Goal: Task Accomplishment & Management: Manage account settings

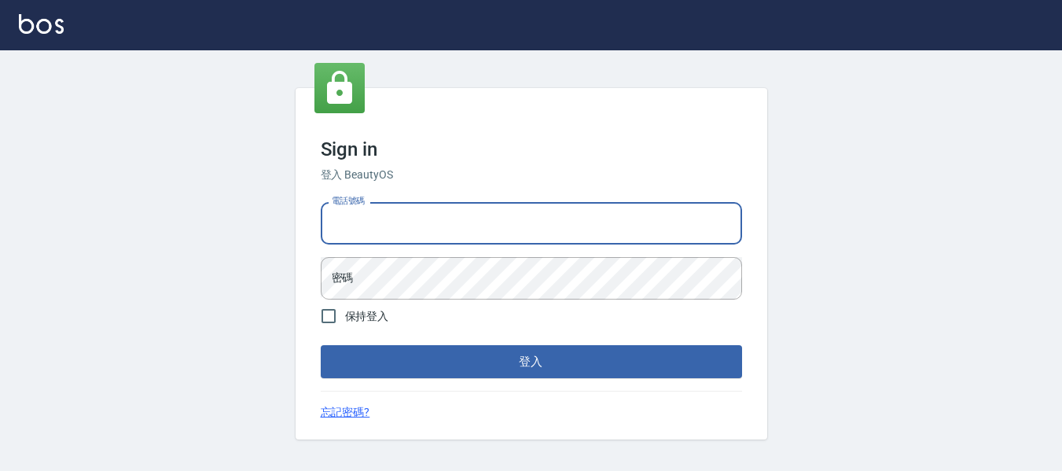
drag, startPoint x: 400, startPoint y: 222, endPoint x: 403, endPoint y: 230, distance: 9.0
click at [400, 222] on input "電話號碼" at bounding box center [531, 223] width 421 height 42
type input "82951313"
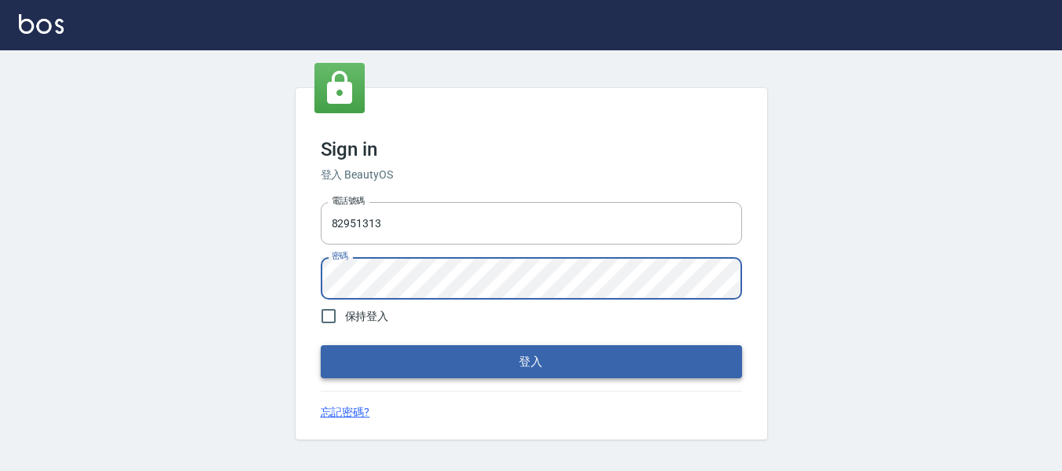
click at [665, 350] on button "登入" at bounding box center [531, 361] width 421 height 33
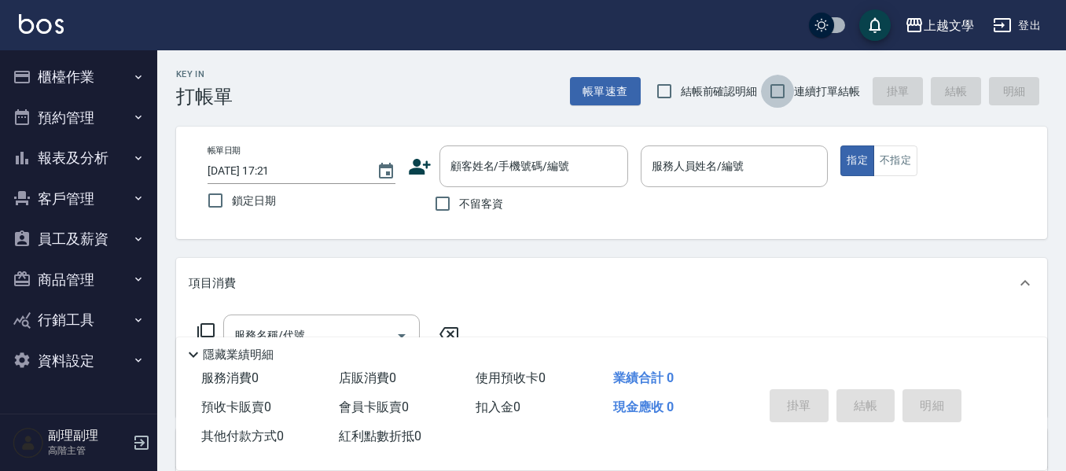
click at [774, 94] on input "連續打單結帳" at bounding box center [777, 91] width 33 height 33
checkbox input "true"
click at [442, 203] on input "不留客資" at bounding box center [442, 203] width 33 height 33
checkbox input "true"
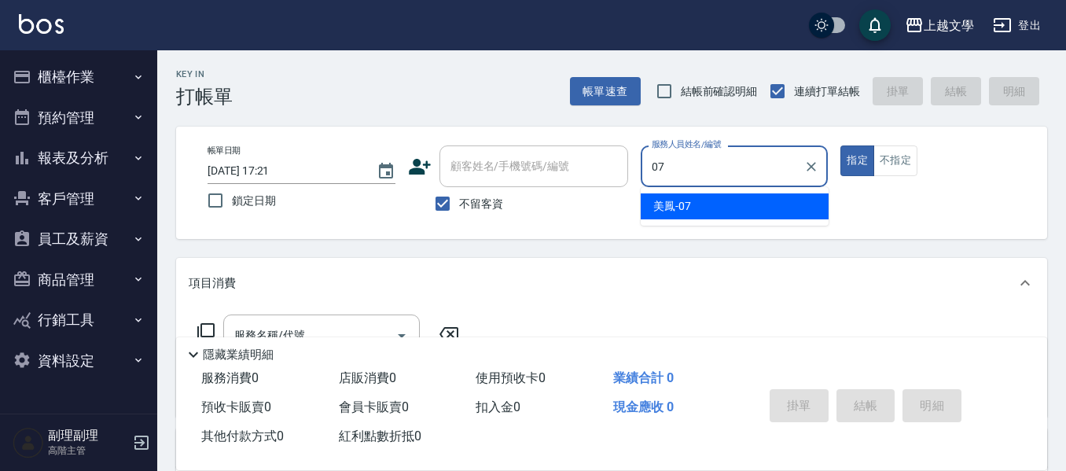
type input "美鳳-07"
type button "true"
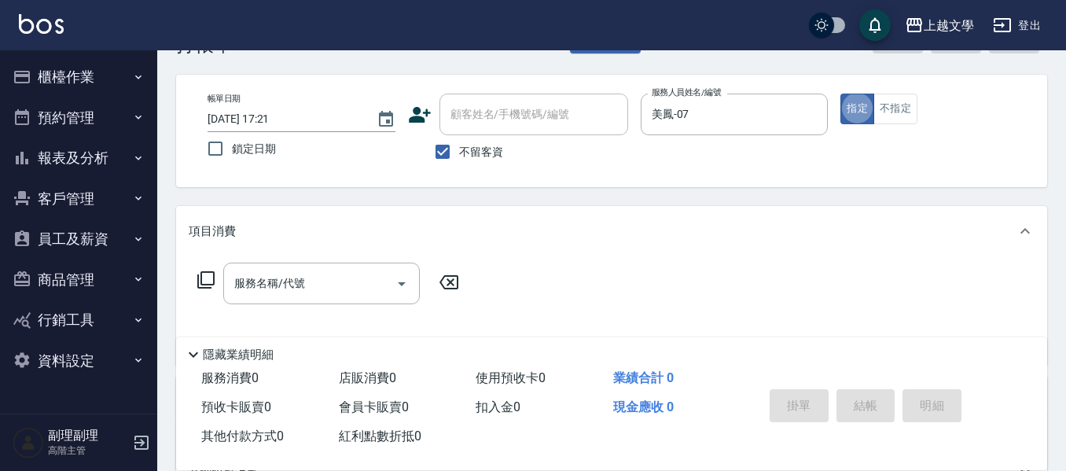
scroll to position [79, 0]
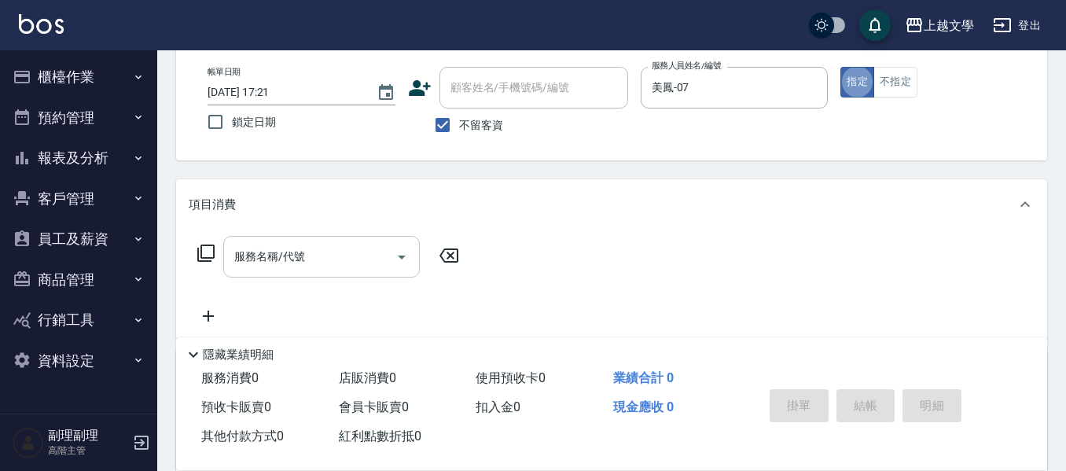
click at [300, 252] on input "服務名稱/代號" at bounding box center [309, 257] width 159 height 28
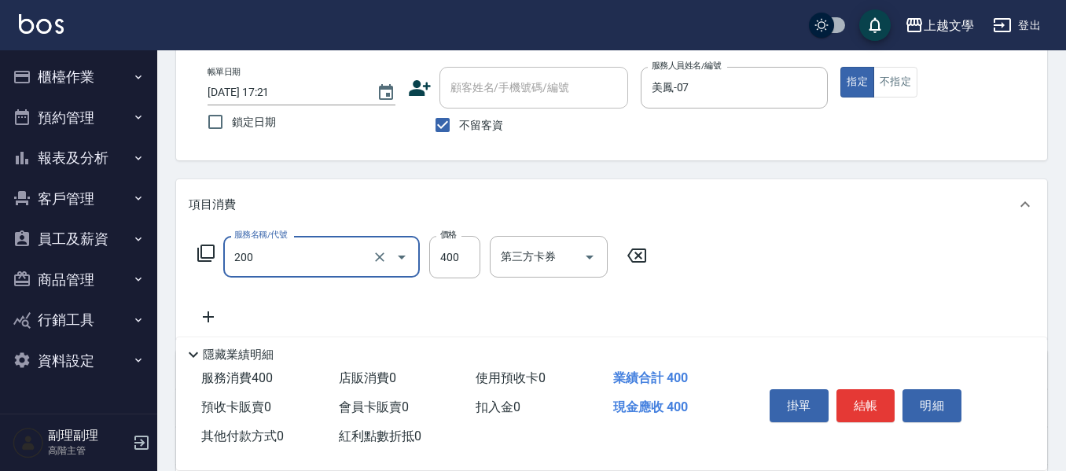
type input "剪髮(200)"
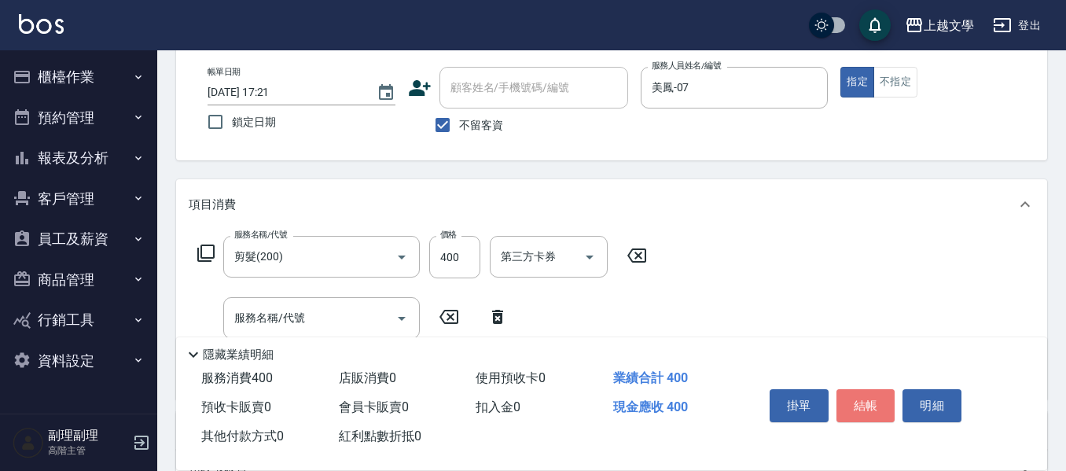
click at [877, 411] on button "結帳" at bounding box center [866, 405] width 59 height 33
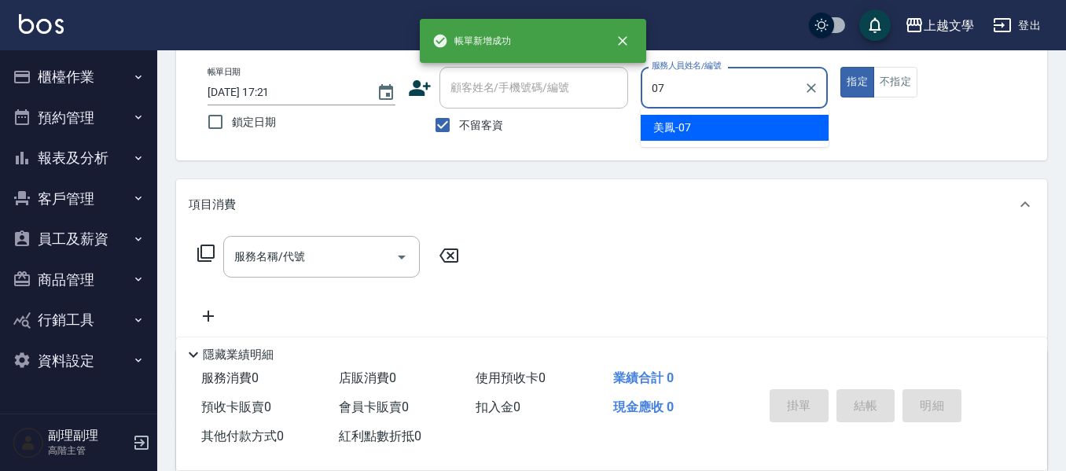
type input "美鳳-07"
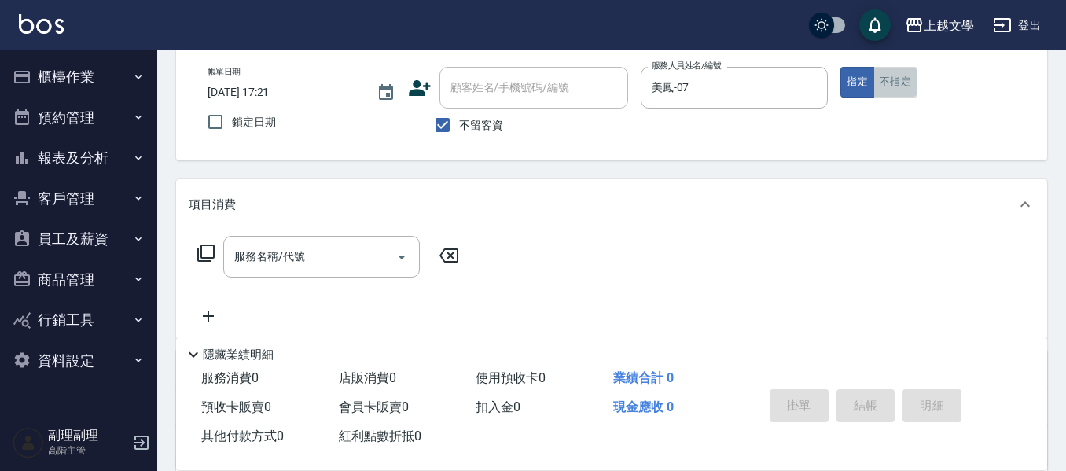
click at [886, 86] on button "不指定" at bounding box center [896, 82] width 44 height 31
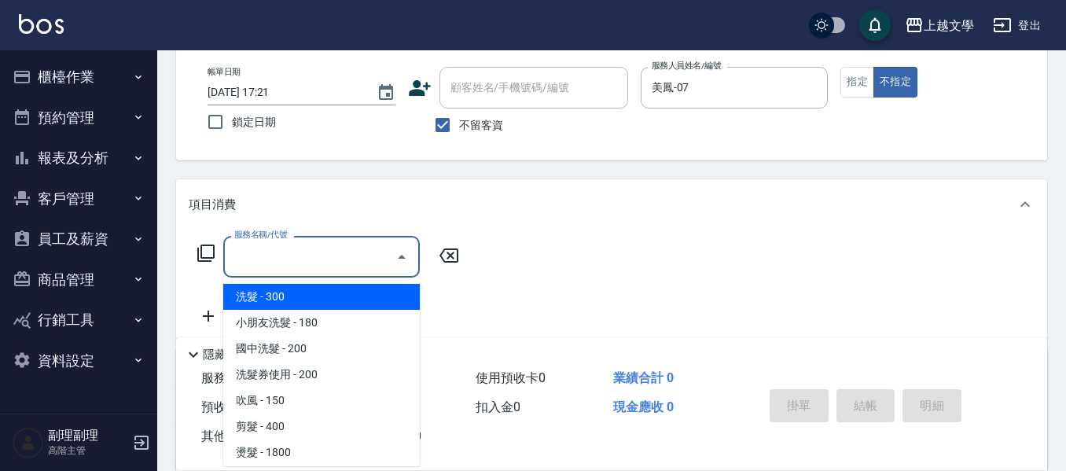
click at [312, 245] on input "服務名稱/代號" at bounding box center [309, 257] width 159 height 28
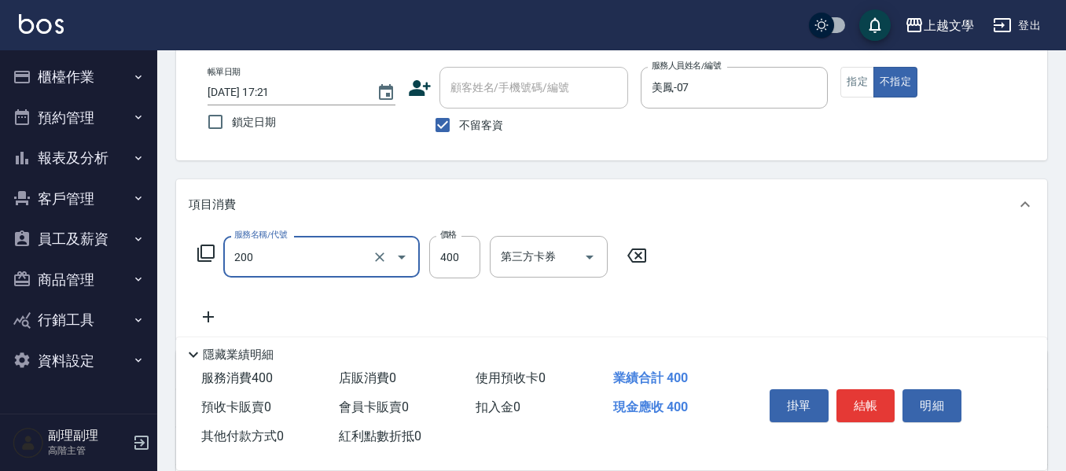
type input "剪髮(200)"
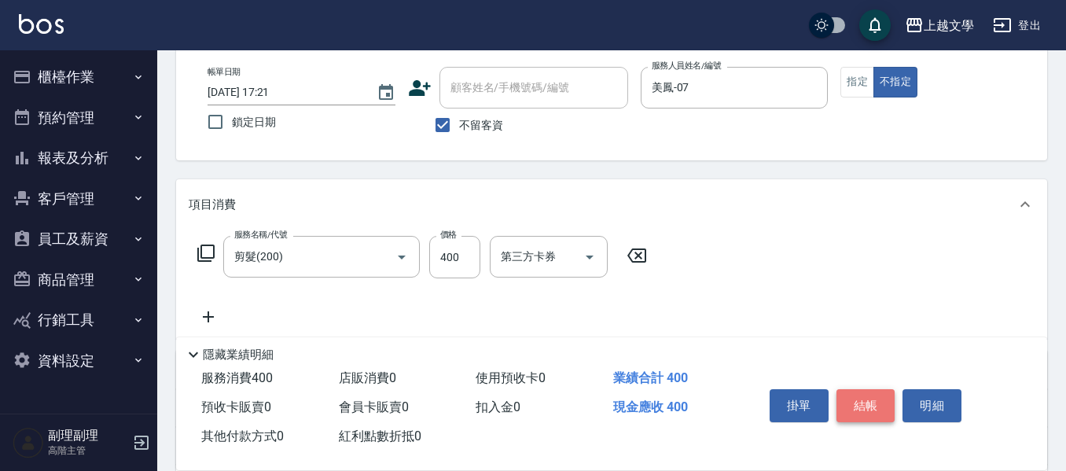
click at [864, 399] on button "結帳" at bounding box center [866, 405] width 59 height 33
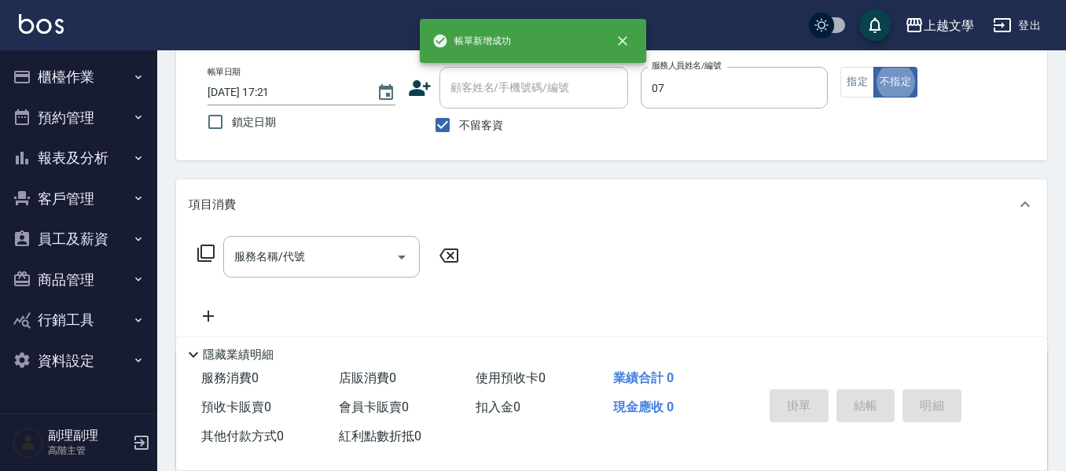
type input "美鳳-07"
type button "false"
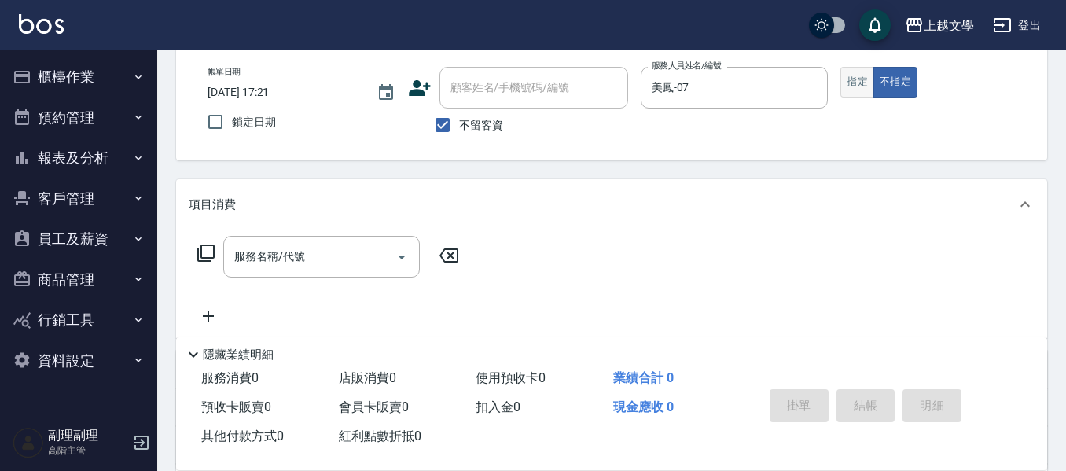
click at [864, 79] on button "指定" at bounding box center [857, 82] width 34 height 31
click at [248, 251] on input "服務名稱/代號" at bounding box center [309, 257] width 159 height 28
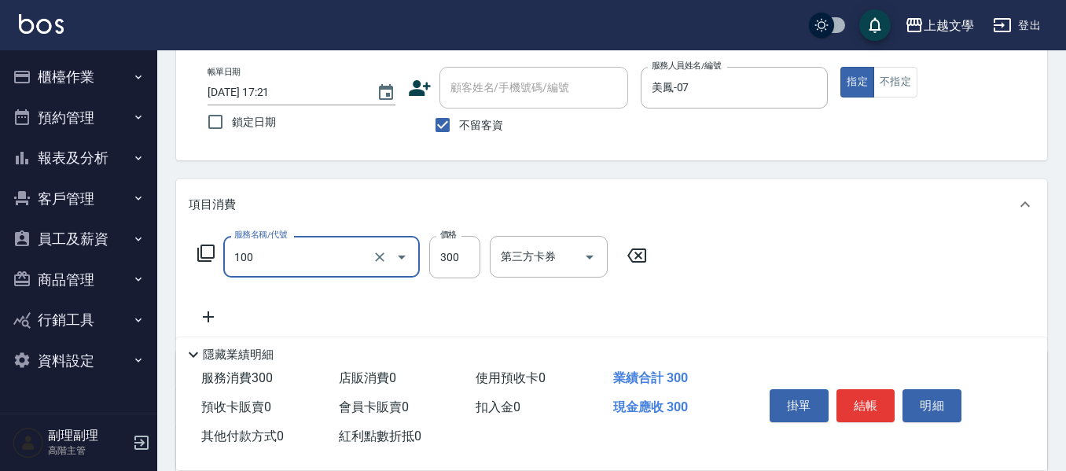
type input "100"
type input "0"
type input "洗髮(100)"
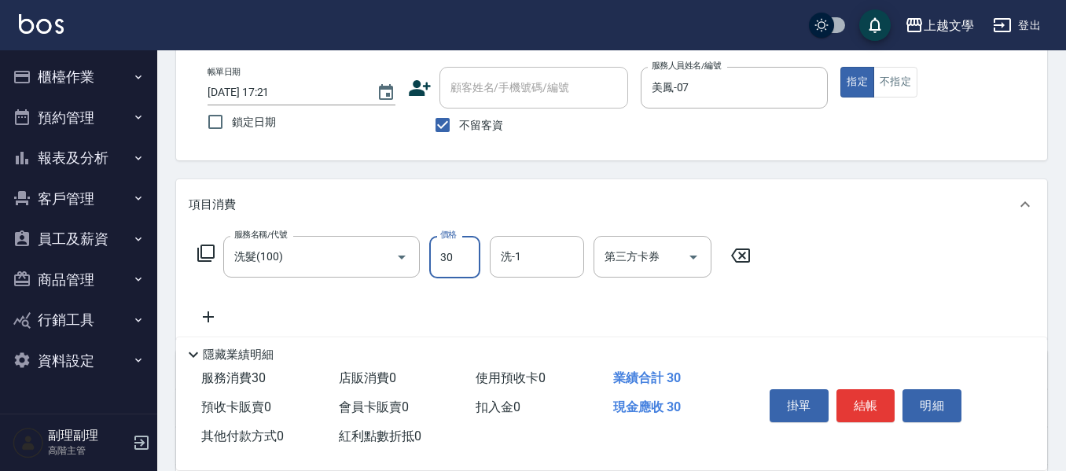
type input "300"
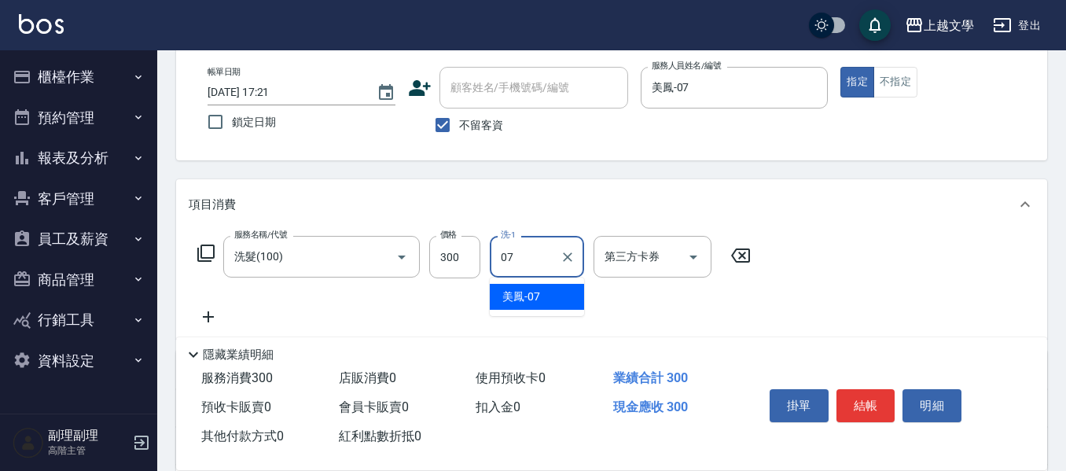
type input "美鳳-07"
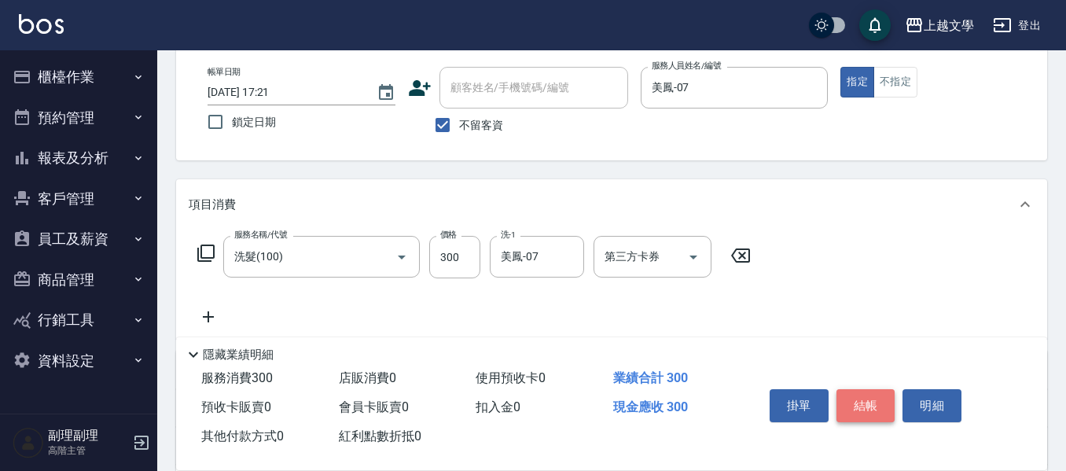
click at [866, 402] on button "結帳" at bounding box center [866, 405] width 59 height 33
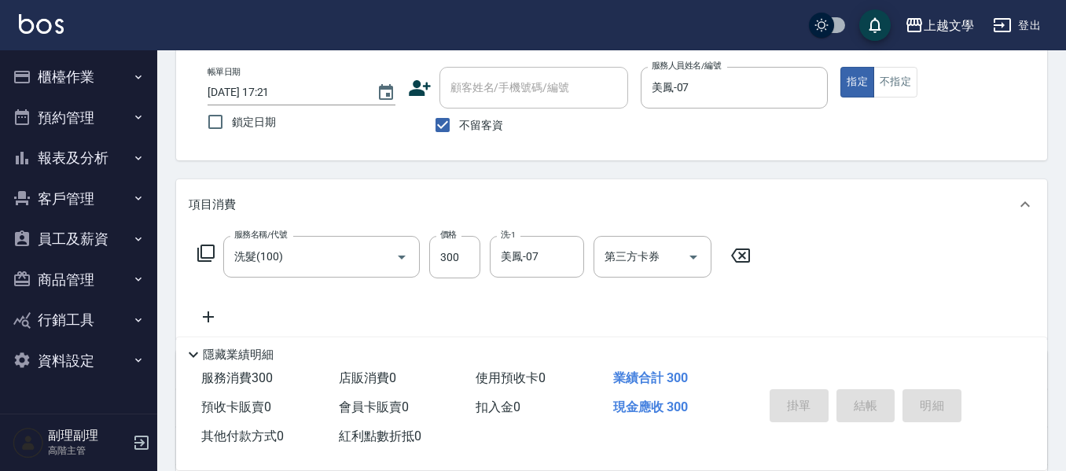
type input "[DATE] 17:22"
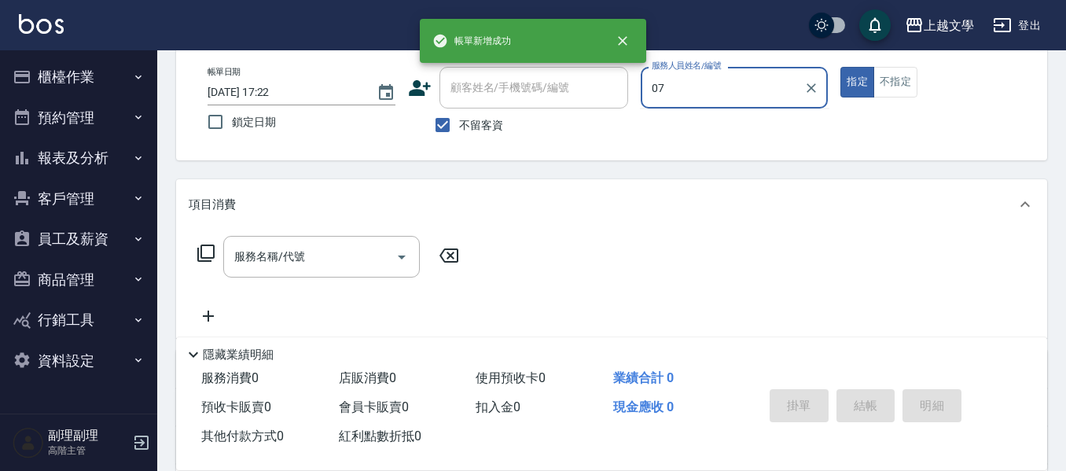
type input "美鳳-07"
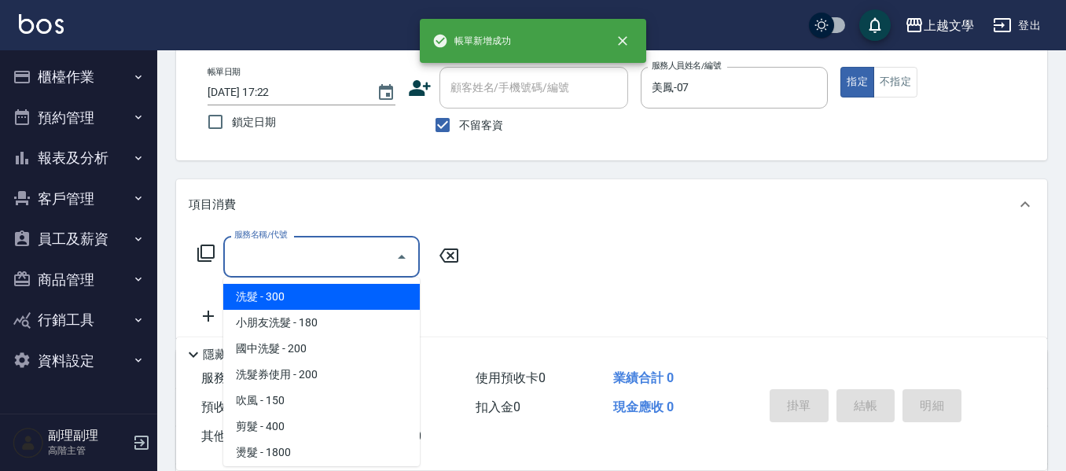
drag, startPoint x: 329, startPoint y: 256, endPoint x: 369, endPoint y: 234, distance: 46.1
click at [322, 257] on input "服務名稱/代號" at bounding box center [309, 257] width 159 height 28
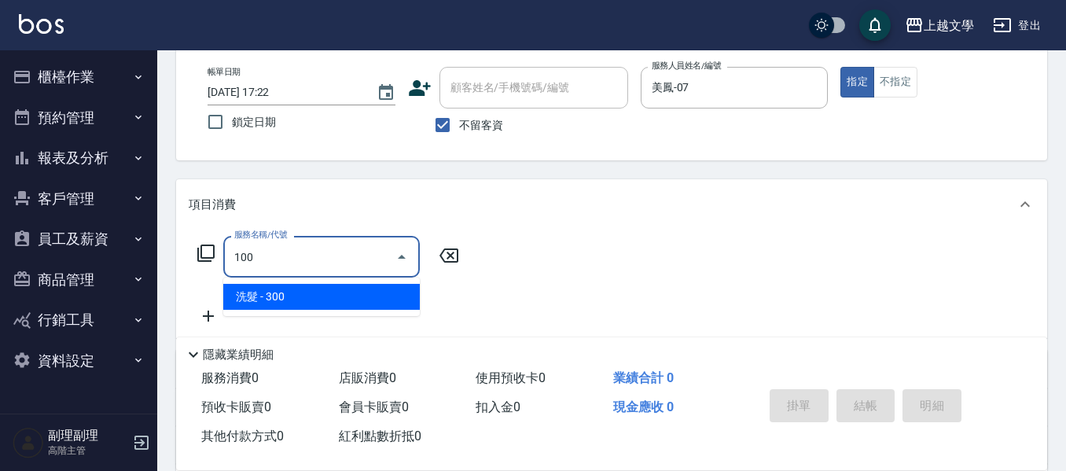
type input "洗髮(100)"
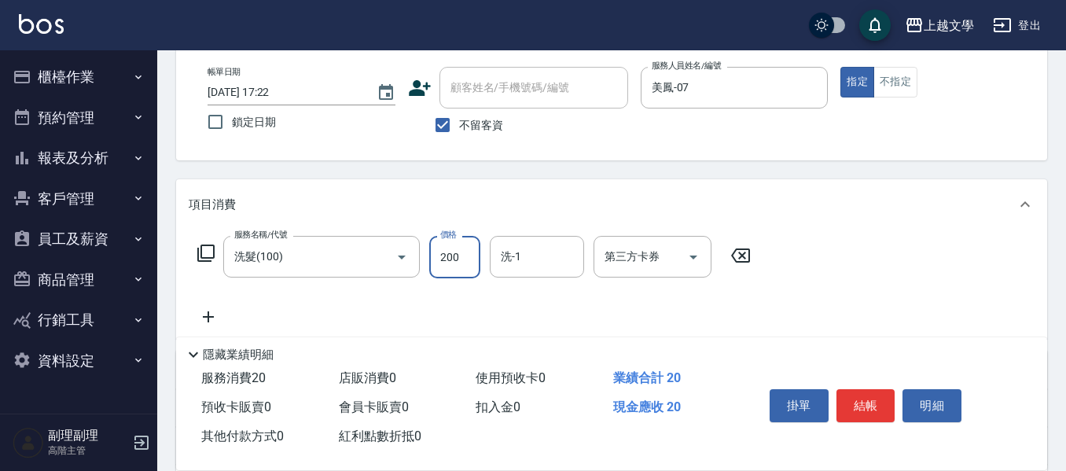
type input "200"
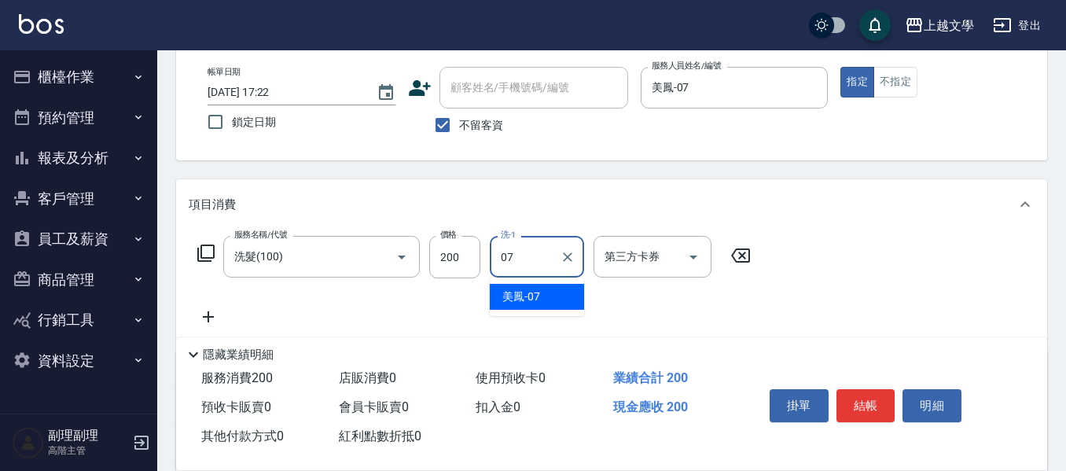
type input "美鳳-07"
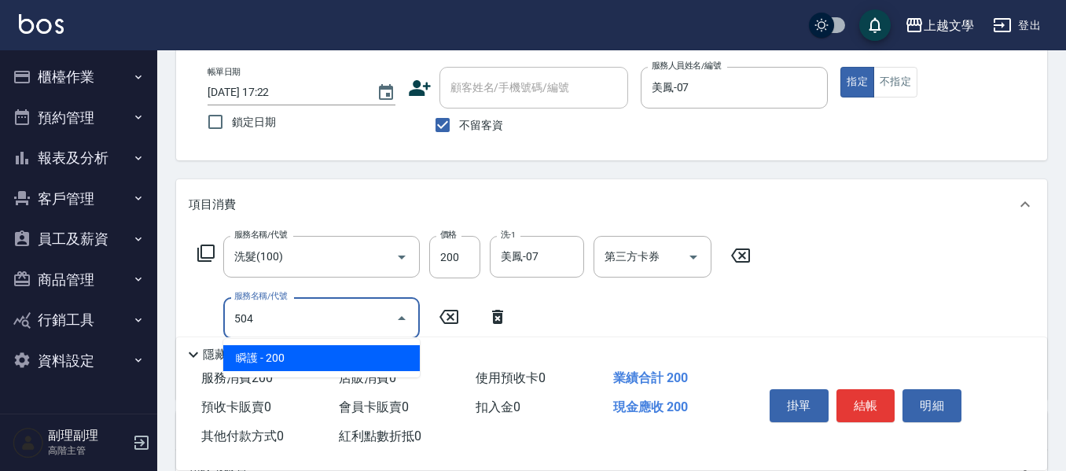
type input "瞬護(504)"
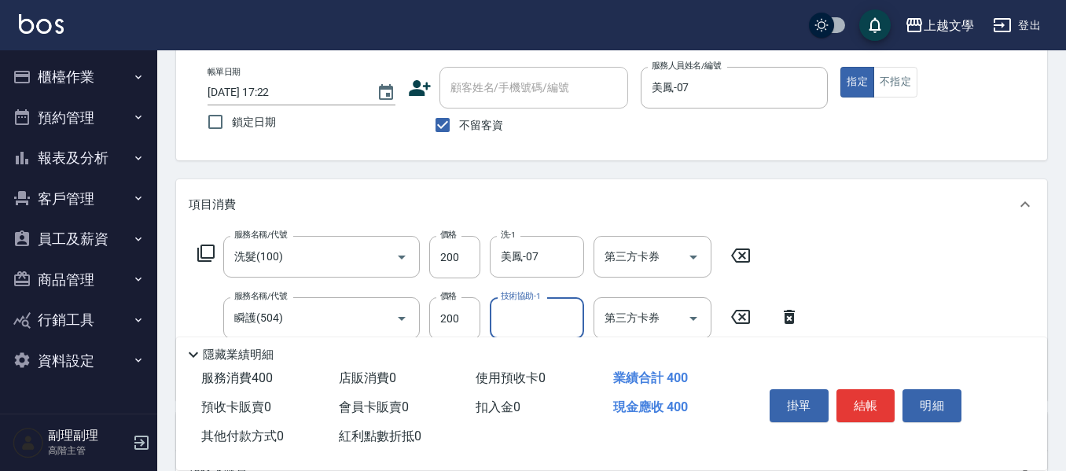
type input "2"
type input "美鳳-07"
click at [833, 399] on div "掛單 結帳 明細" at bounding box center [865, 408] width 205 height 50
drag, startPoint x: 838, startPoint y: 399, endPoint x: 855, endPoint y: 396, distance: 16.7
click at [847, 399] on div "掛單 結帳 明細" at bounding box center [865, 408] width 205 height 50
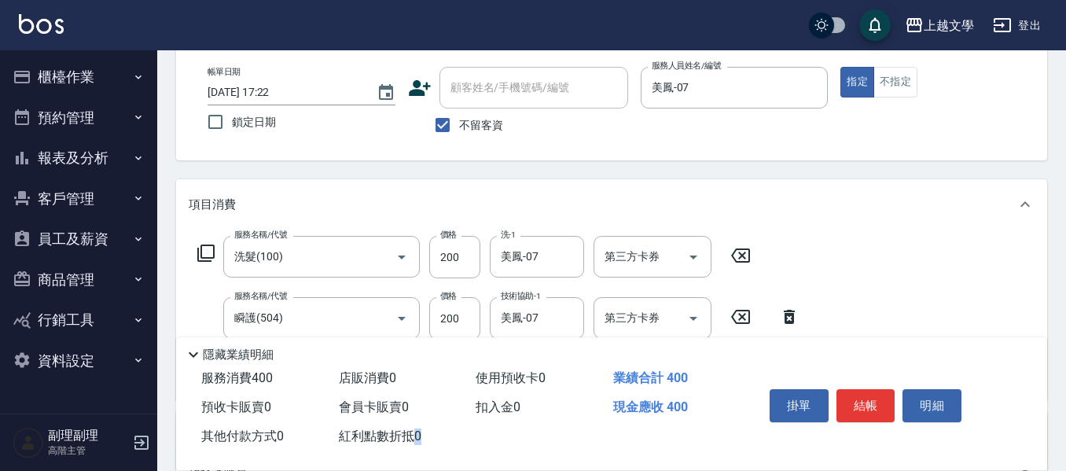
click at [855, 395] on button "結帳" at bounding box center [866, 405] width 59 height 33
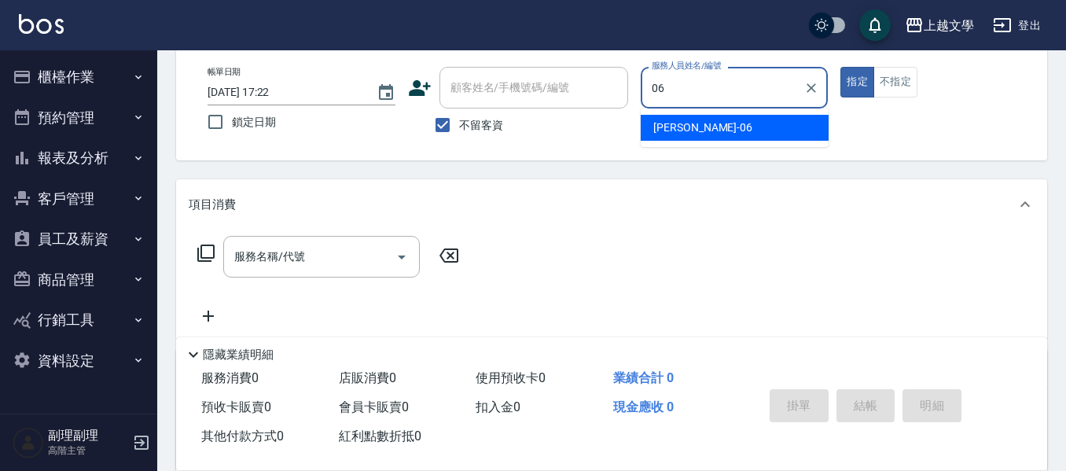
type input "佳珍-06"
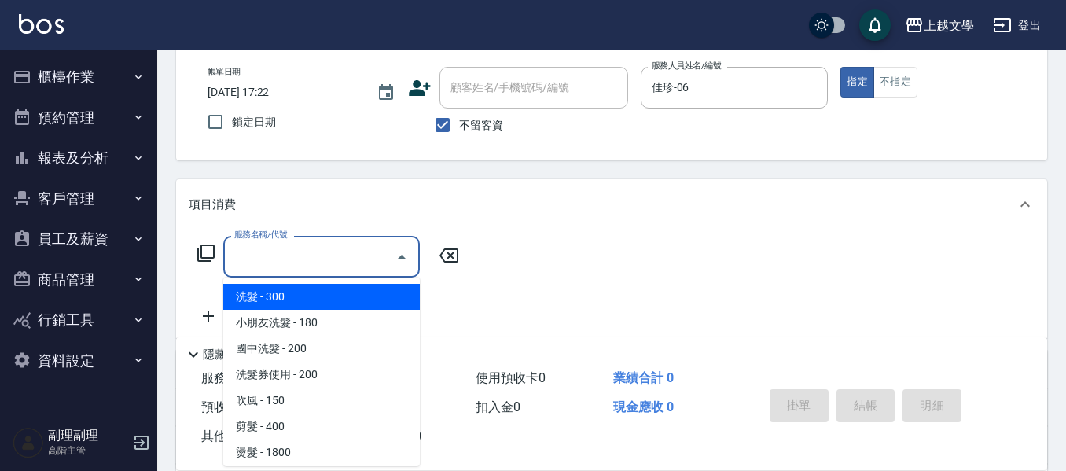
click at [296, 255] on input "服務名稱/代號" at bounding box center [309, 257] width 159 height 28
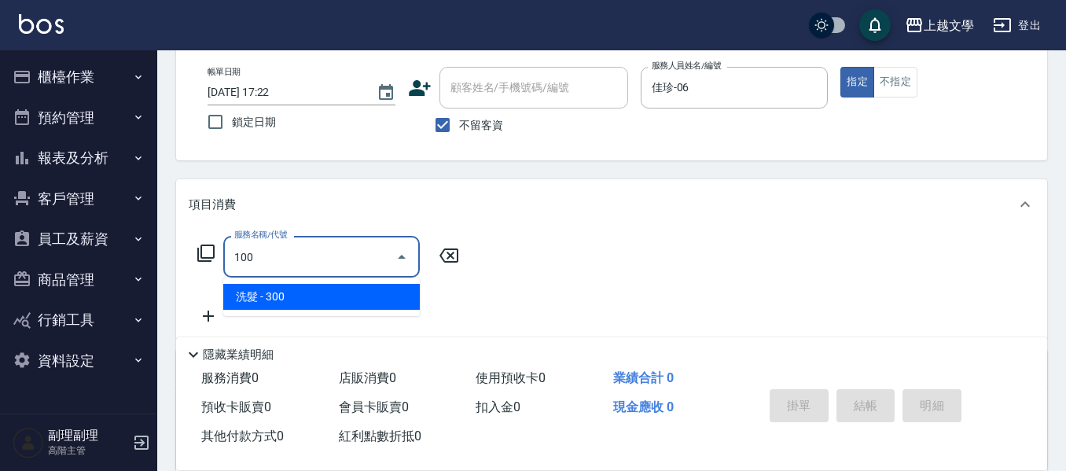
type input "洗髮(100)"
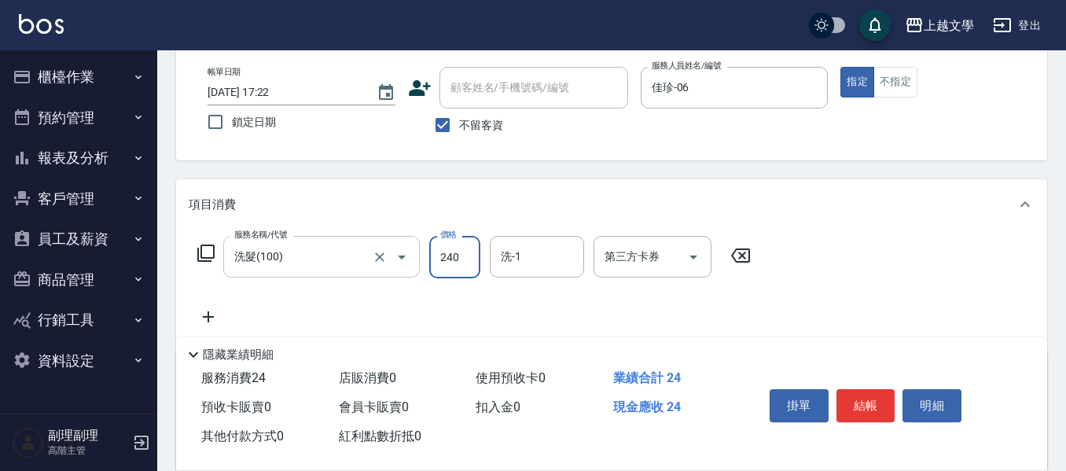
type input "240"
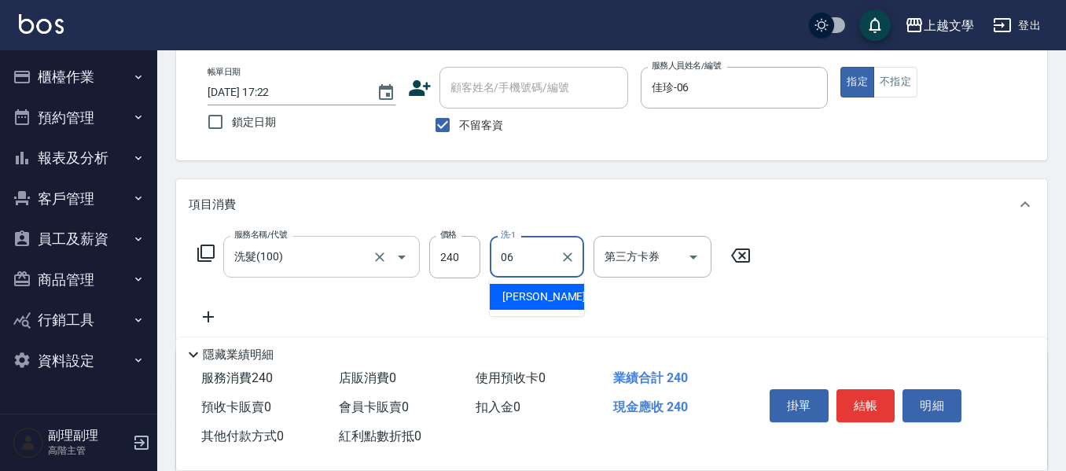
type input "佳珍-06"
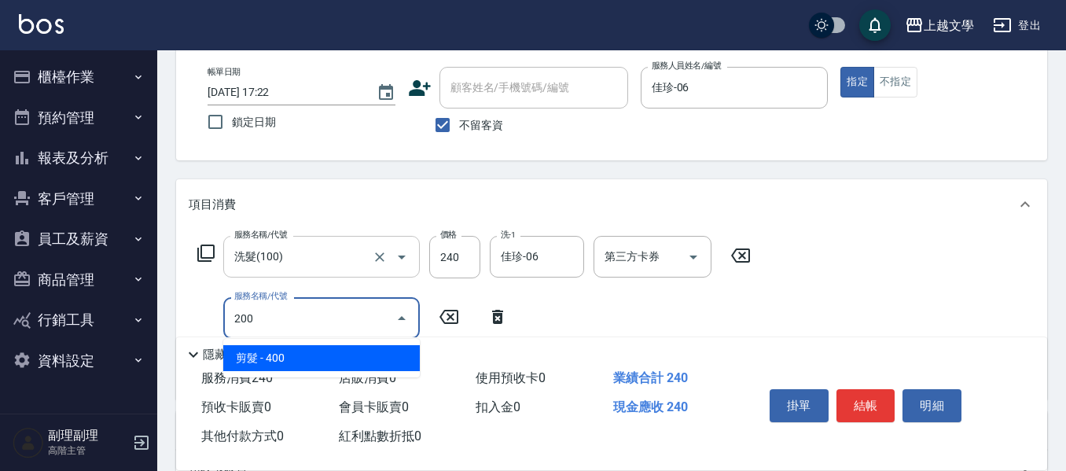
type input "剪髮(200)"
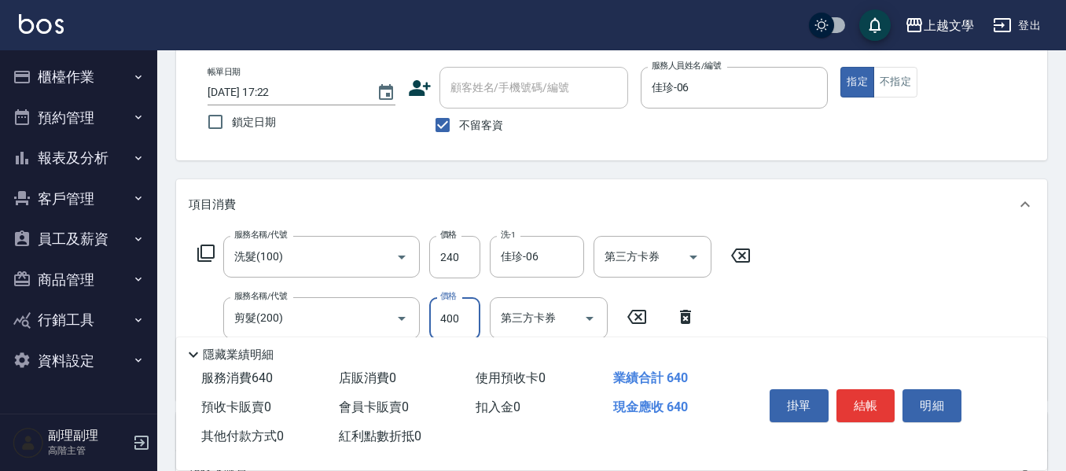
click at [844, 411] on button "結帳" at bounding box center [866, 405] width 59 height 33
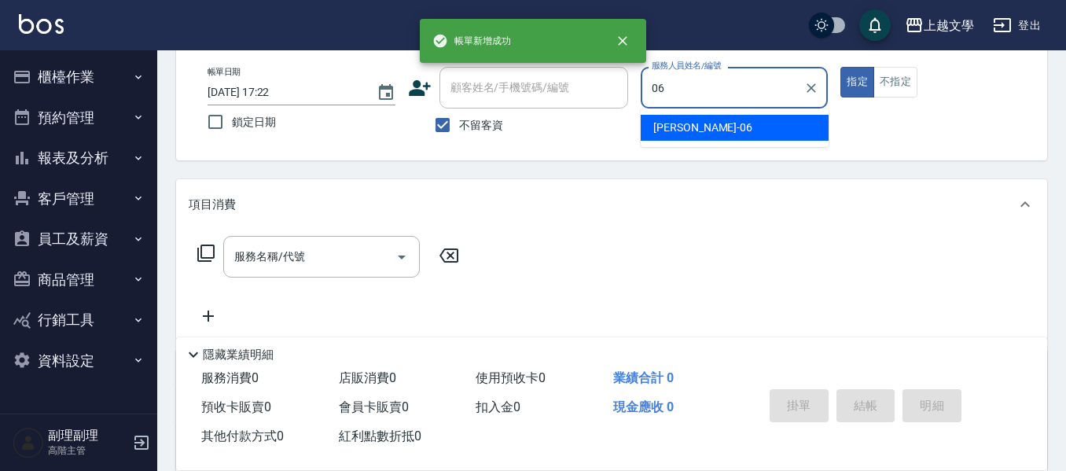
type input "佳珍-06"
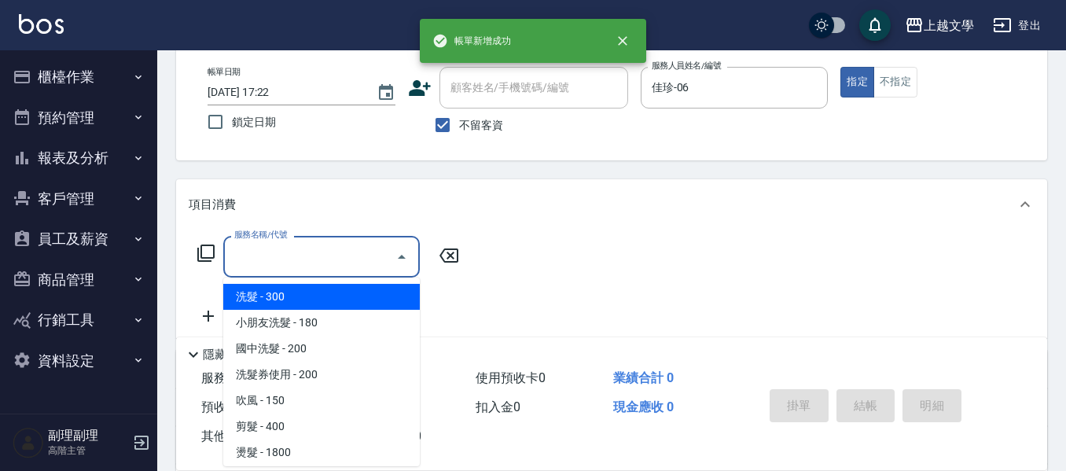
click at [285, 266] on input "服務名稱/代號" at bounding box center [309, 257] width 159 height 28
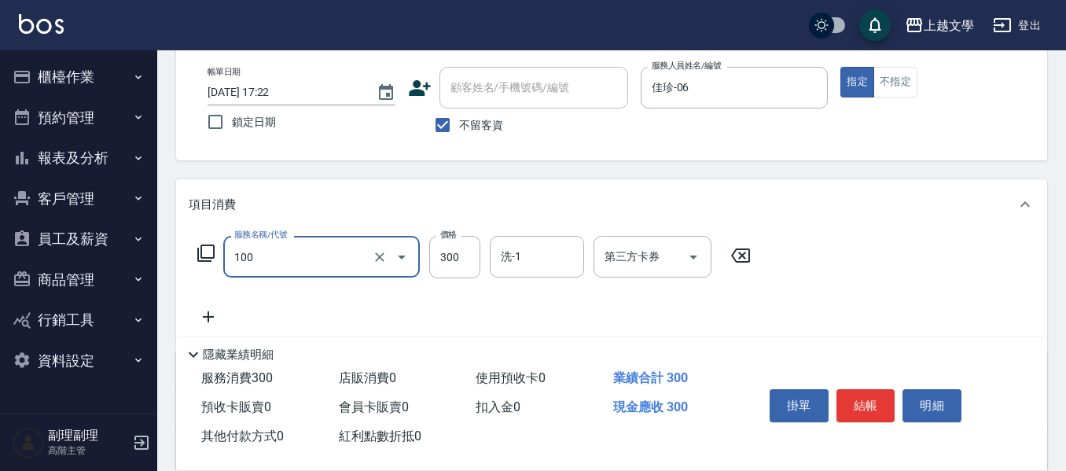
type input "洗髮(100)"
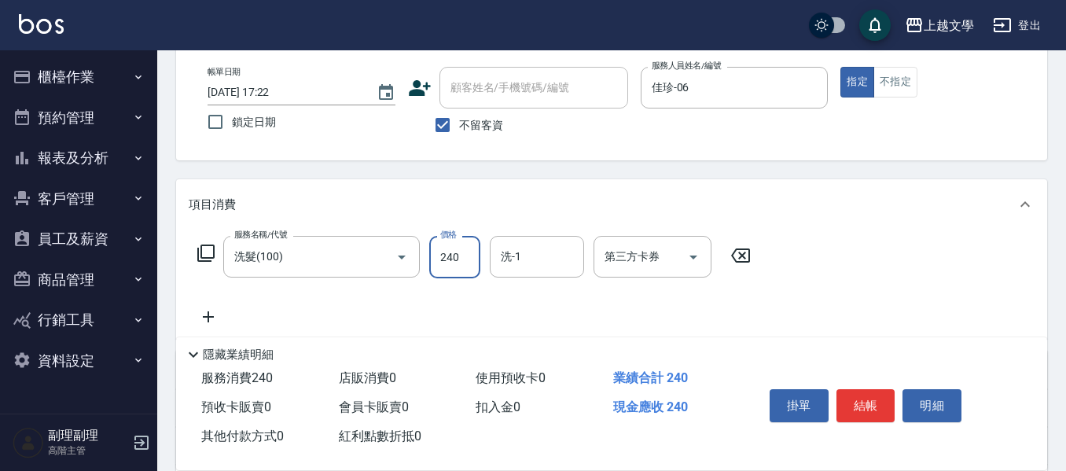
type input "240"
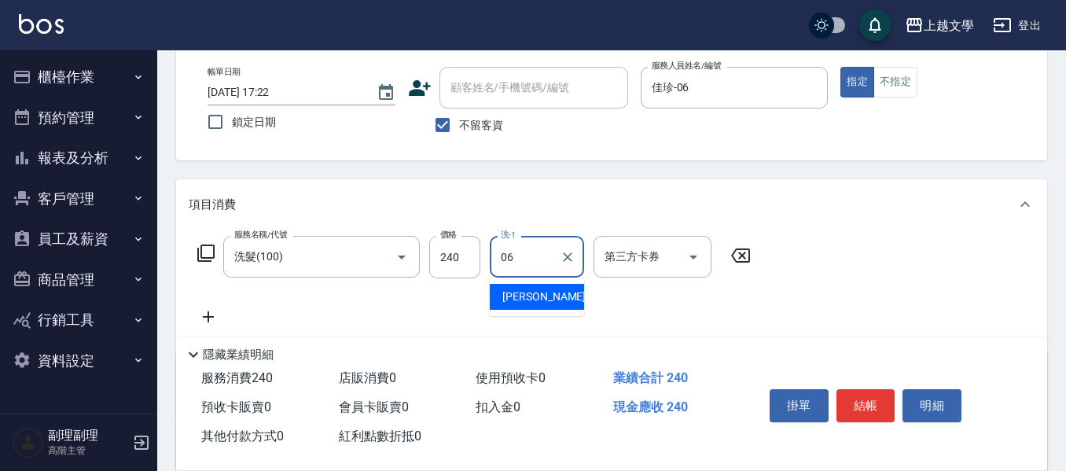
type input "佳珍-06"
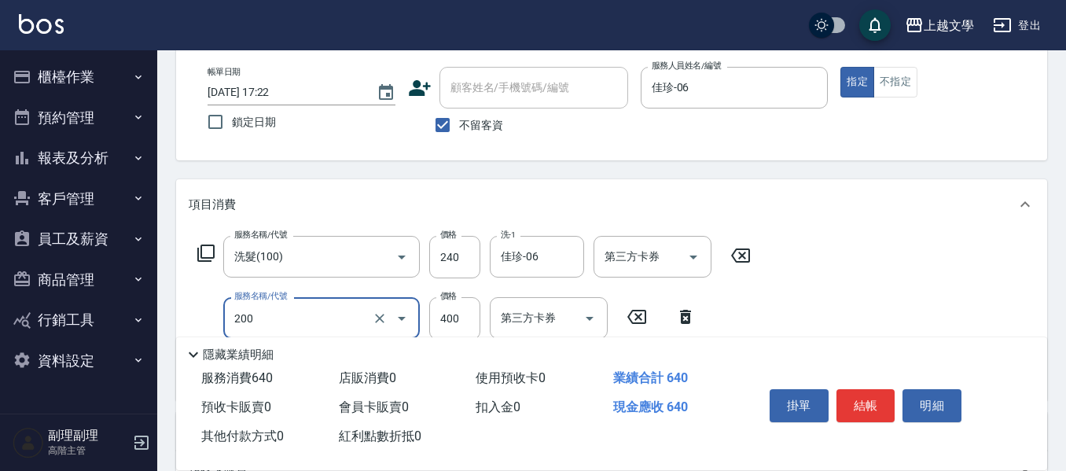
type input "剪髮(200)"
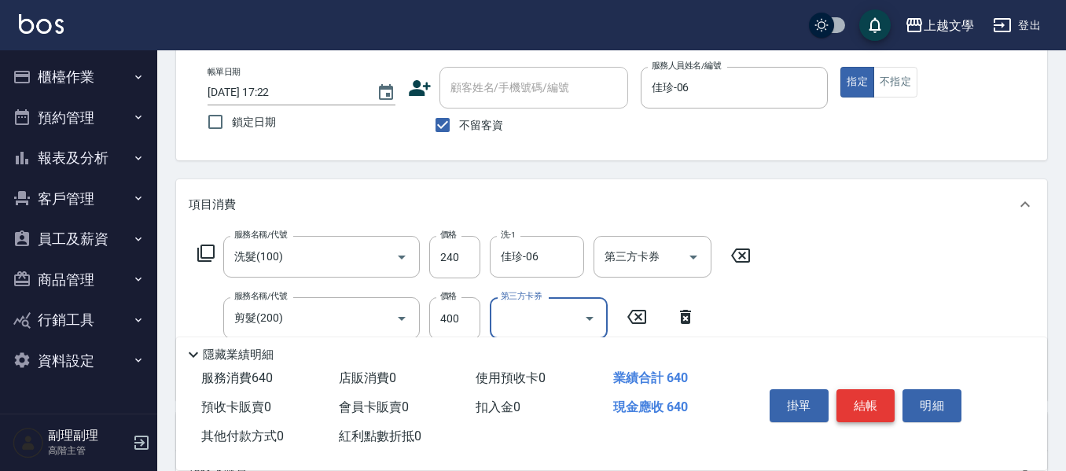
click at [869, 395] on button "結帳" at bounding box center [866, 405] width 59 height 33
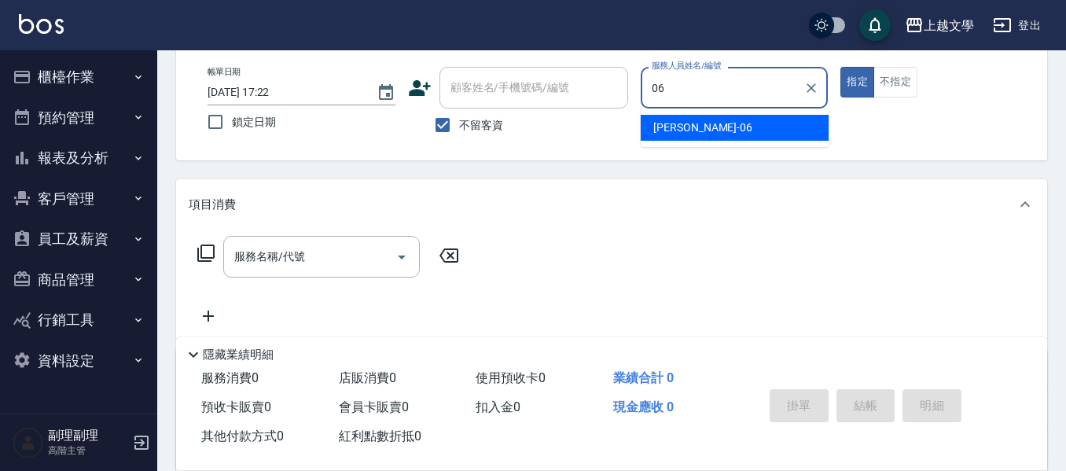
type input "佳珍-06"
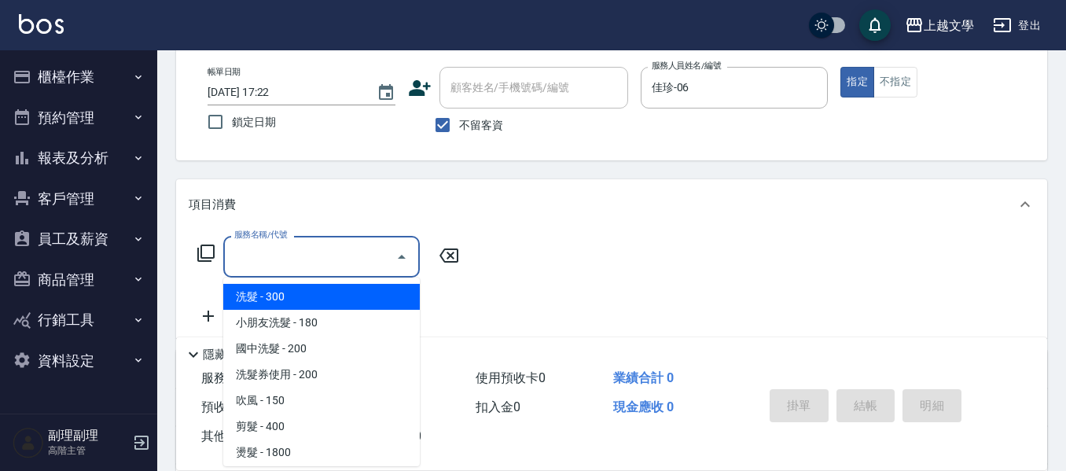
drag, startPoint x: 325, startPoint y: 262, endPoint x: 381, endPoint y: 212, distance: 74.6
click at [322, 262] on input "服務名稱/代號" at bounding box center [309, 257] width 159 height 28
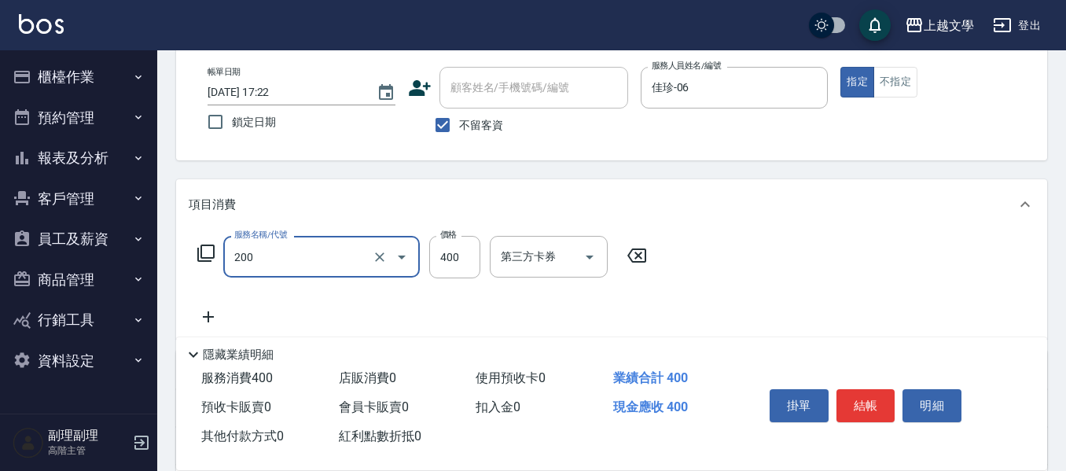
type input "剪髮(200)"
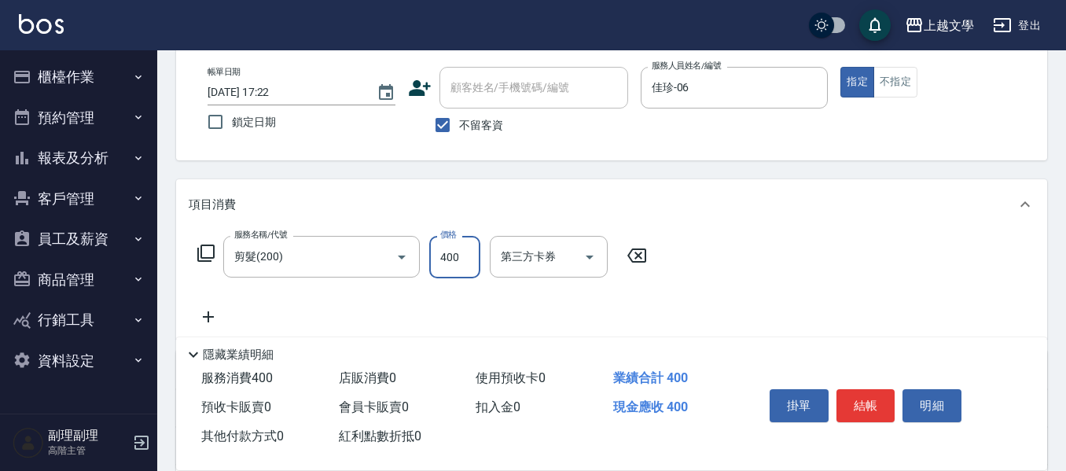
click at [438, 257] on input "400" at bounding box center [454, 257] width 51 height 42
type input "200"
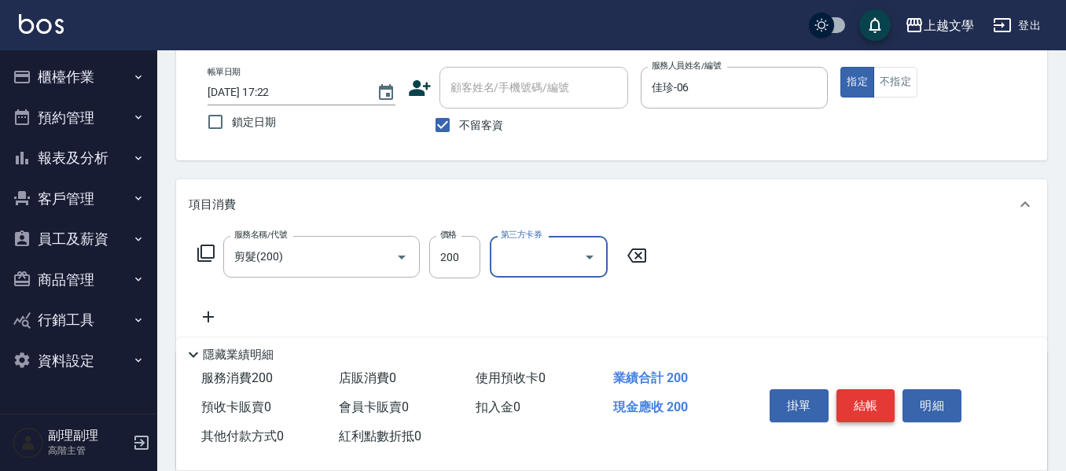
click at [870, 399] on button "結帳" at bounding box center [866, 405] width 59 height 33
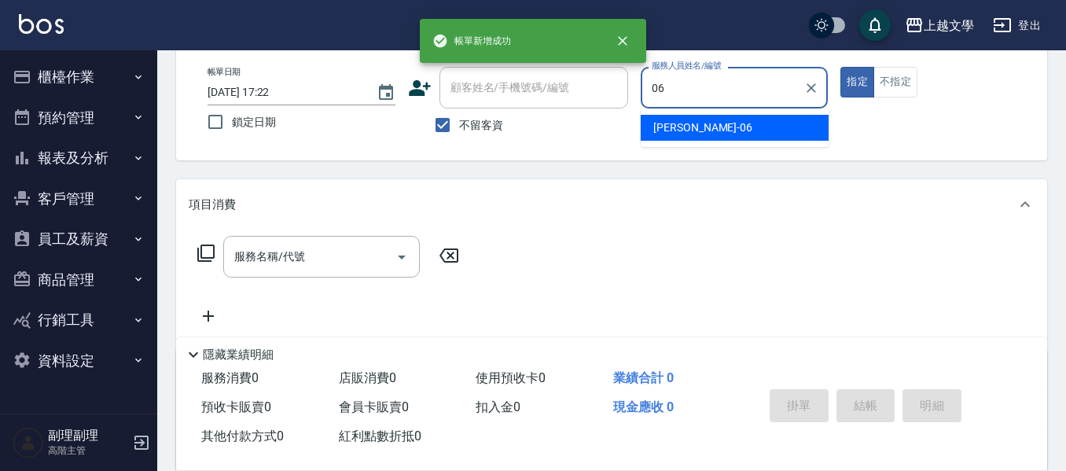
type input "佳珍-06"
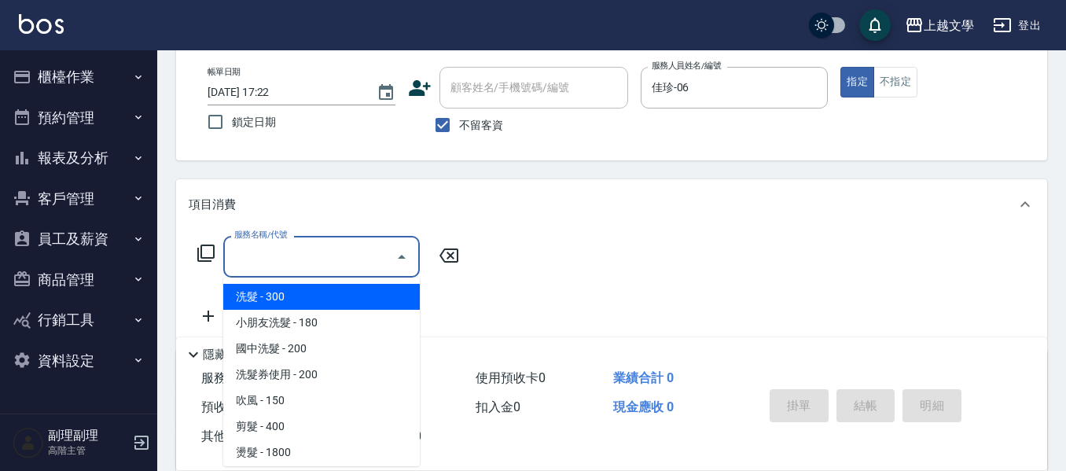
drag, startPoint x: 330, startPoint y: 259, endPoint x: 410, endPoint y: 225, distance: 86.6
click at [327, 259] on input "服務名稱/代號" at bounding box center [309, 257] width 159 height 28
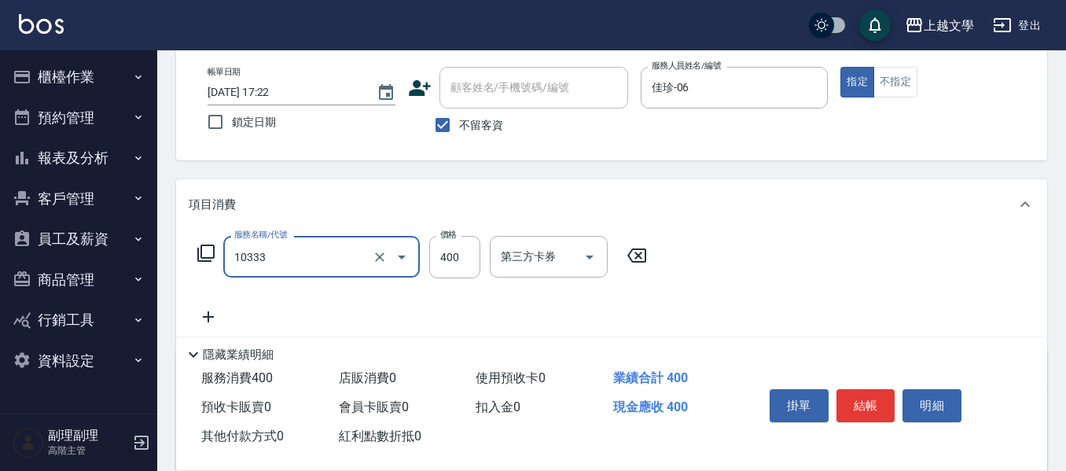
type input "舒暢洗髮(10333)"
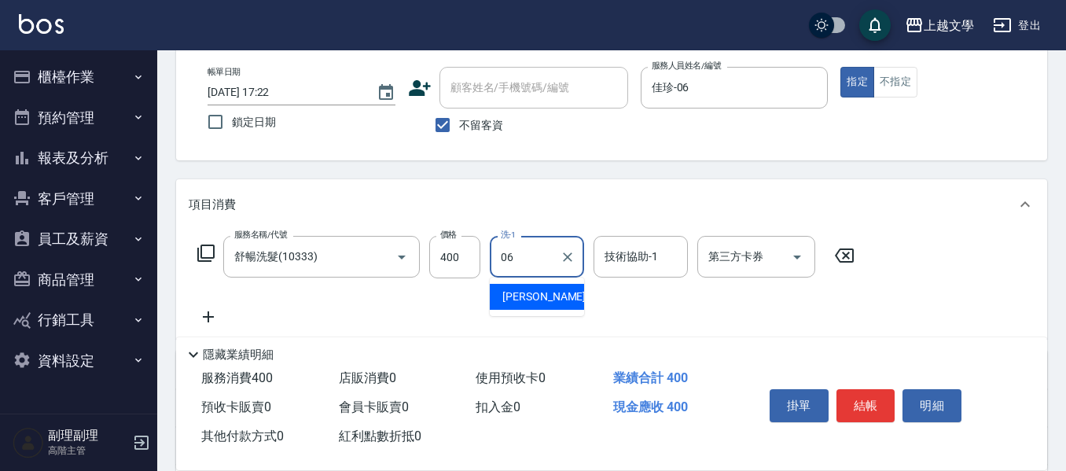
type input "佳珍-06"
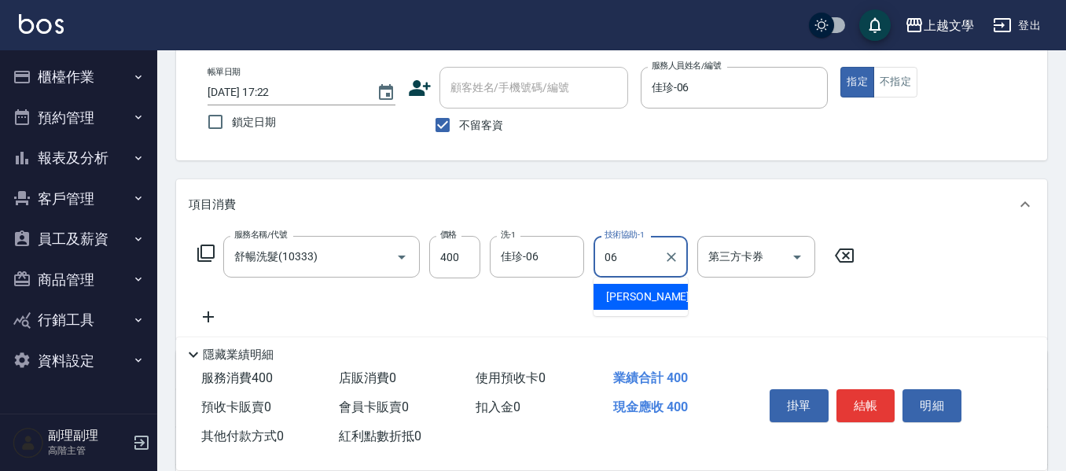
type input "佳珍-06"
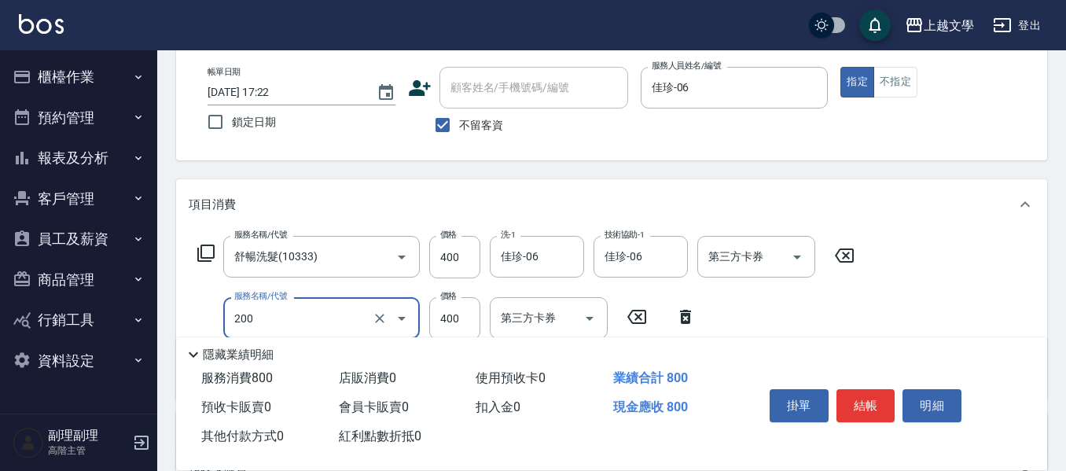
type input "剪髮(200)"
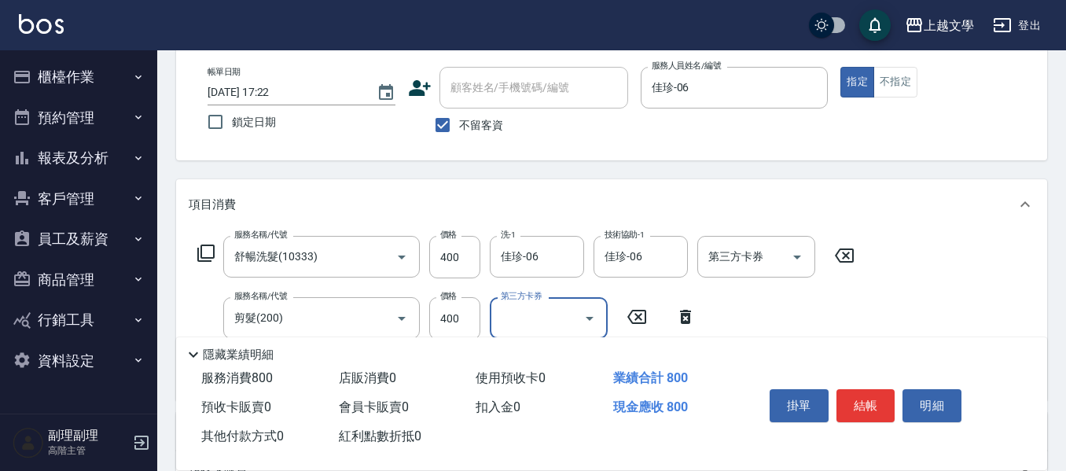
scroll to position [157, 0]
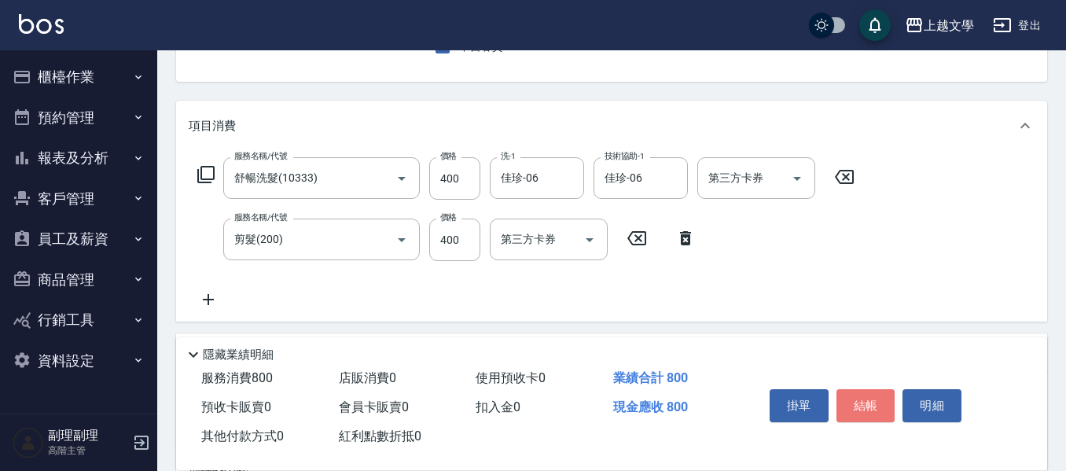
click at [869, 403] on button "結帳" at bounding box center [866, 405] width 59 height 33
type input "[DATE] 17:23"
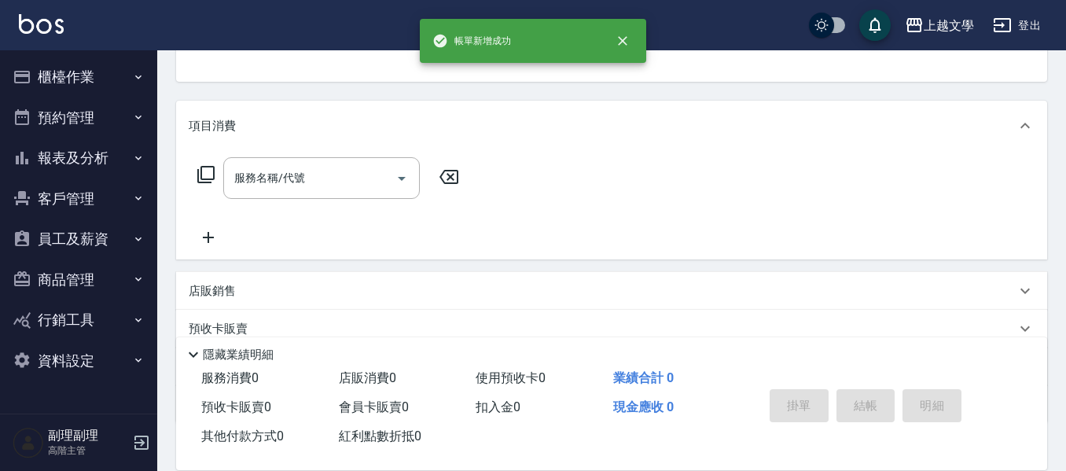
scroll to position [153, 0]
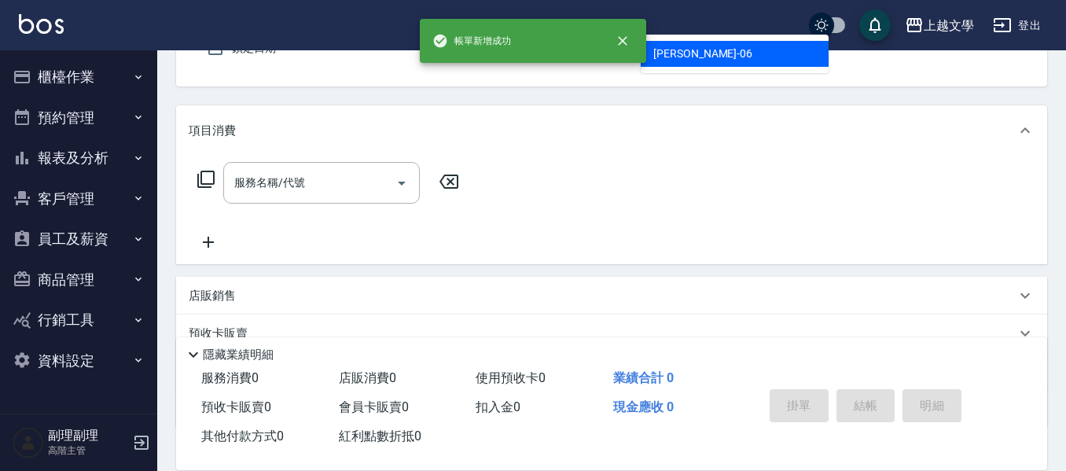
type input "佳珍-06"
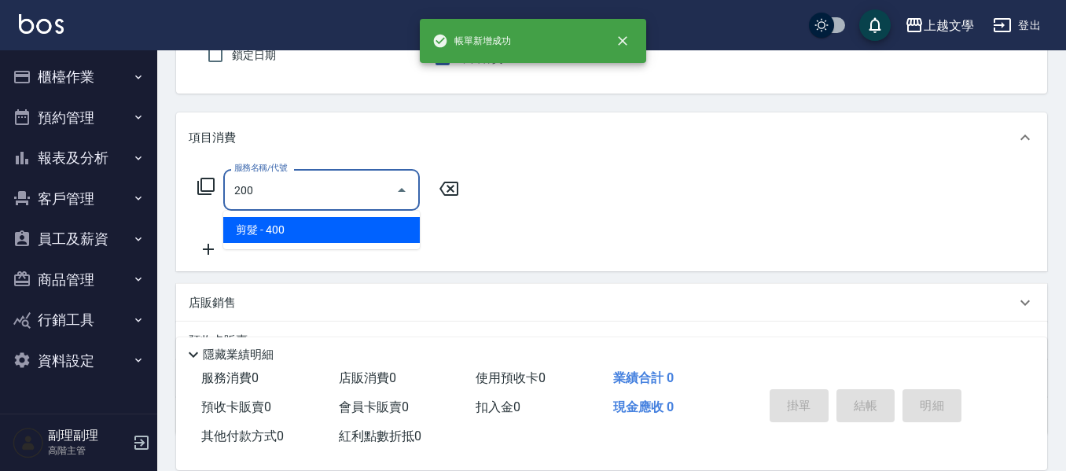
type input "剪髮(200)"
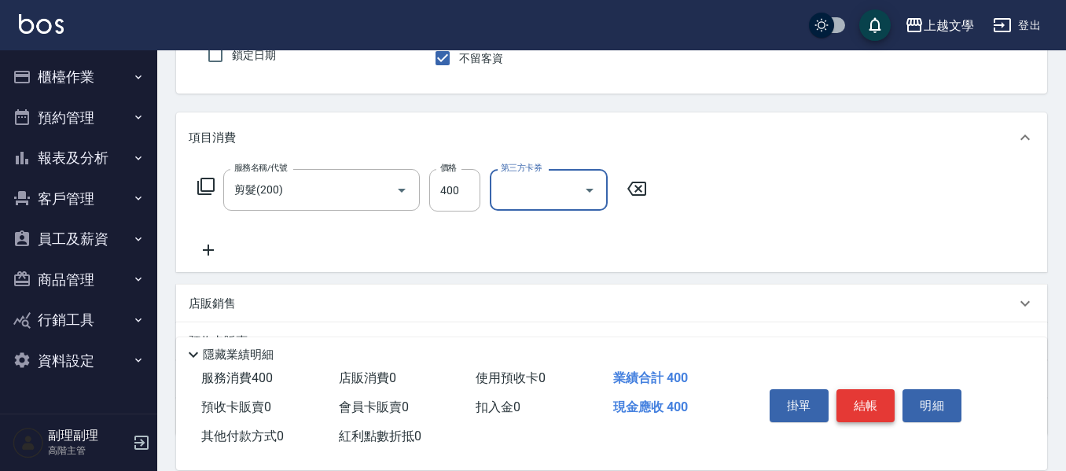
click at [877, 406] on button "結帳" at bounding box center [866, 405] width 59 height 33
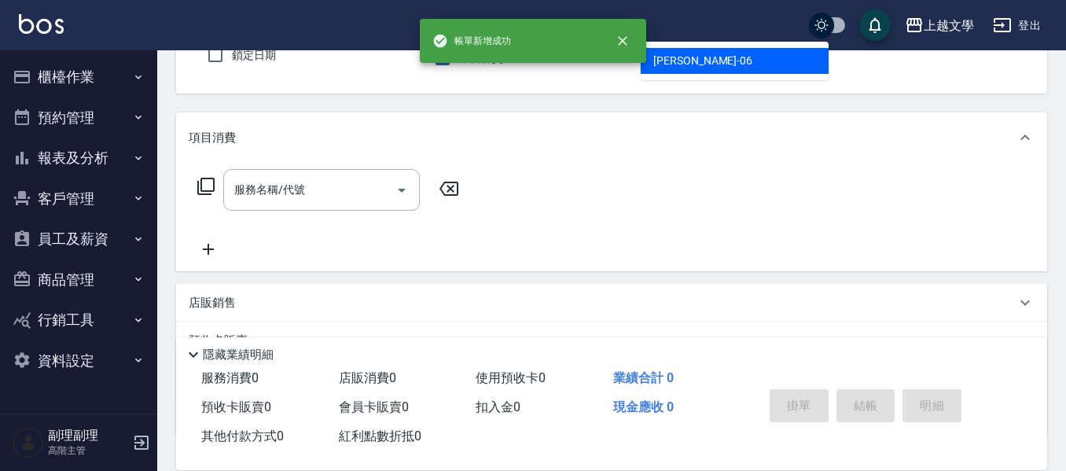
type input "佳珍-06"
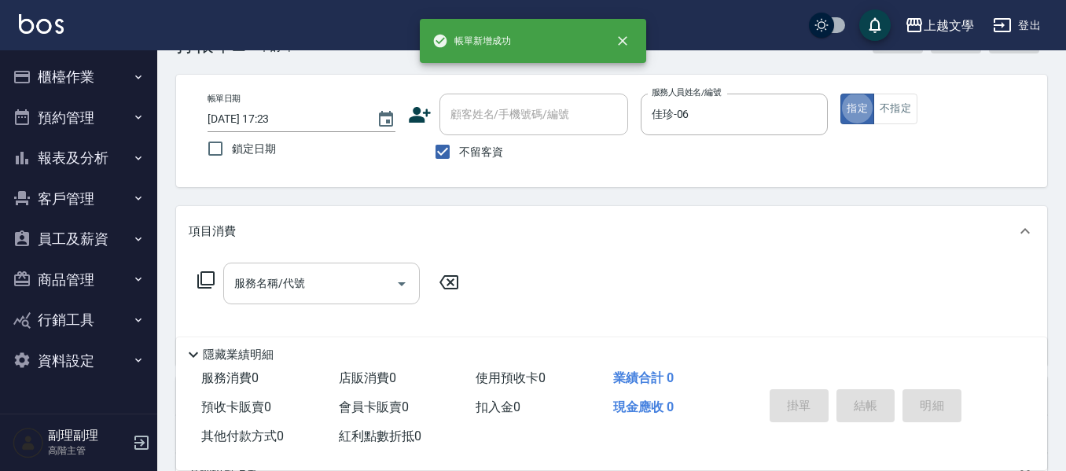
scroll to position [79, 0]
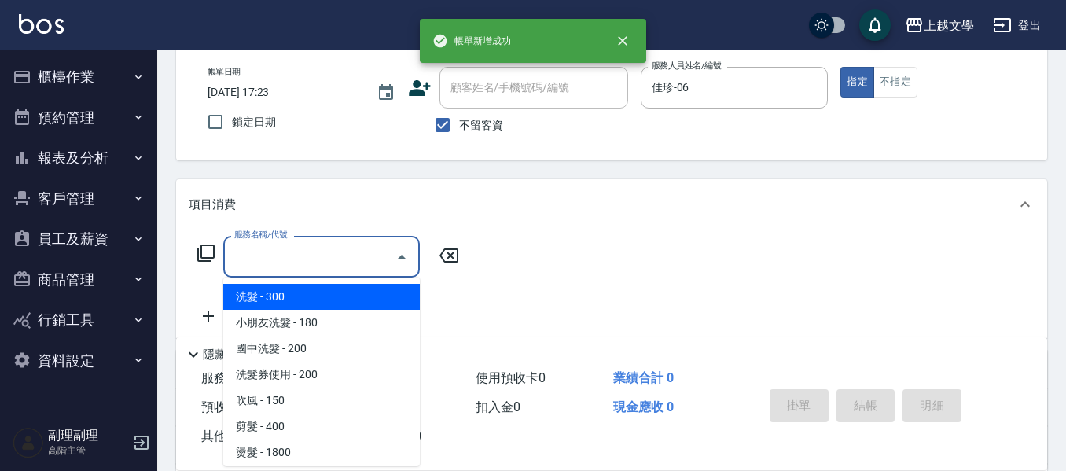
click at [308, 265] on input "服務名稱/代號" at bounding box center [309, 257] width 159 height 28
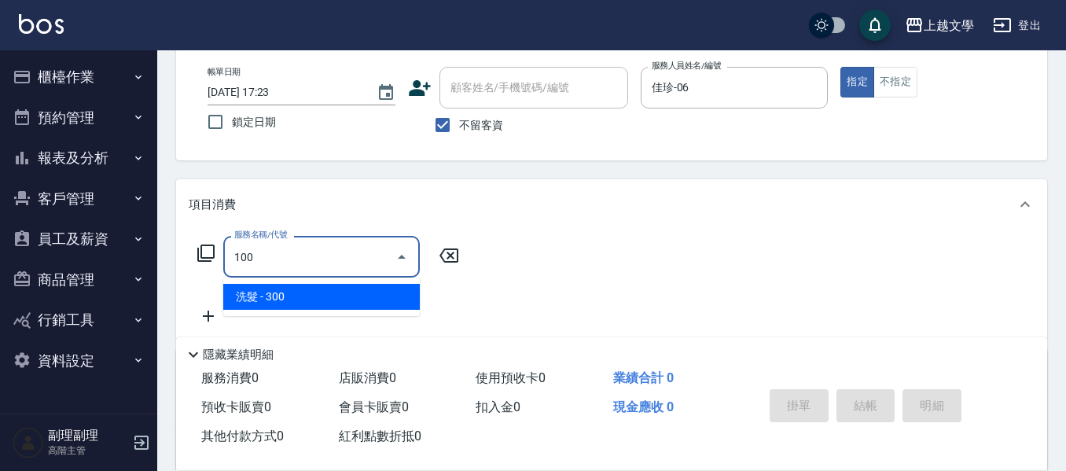
type input "洗髮(100)"
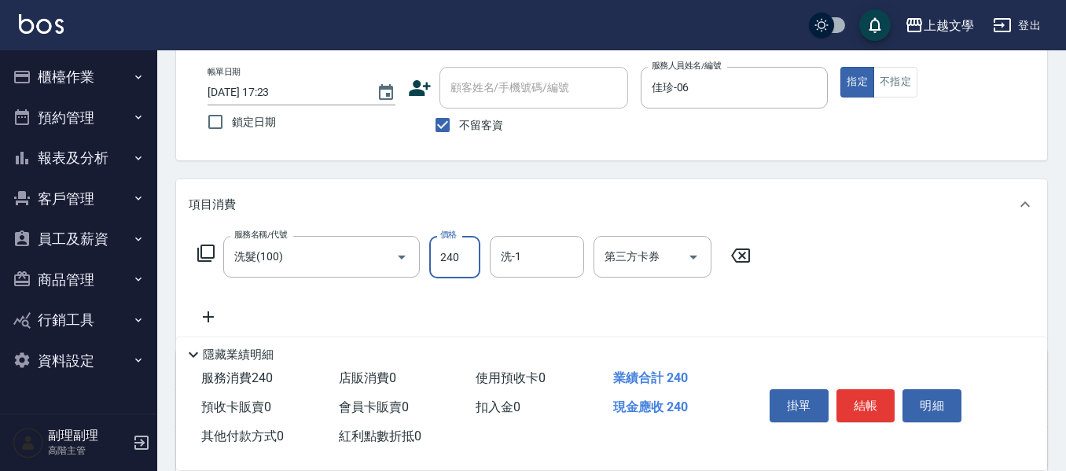
type input "240"
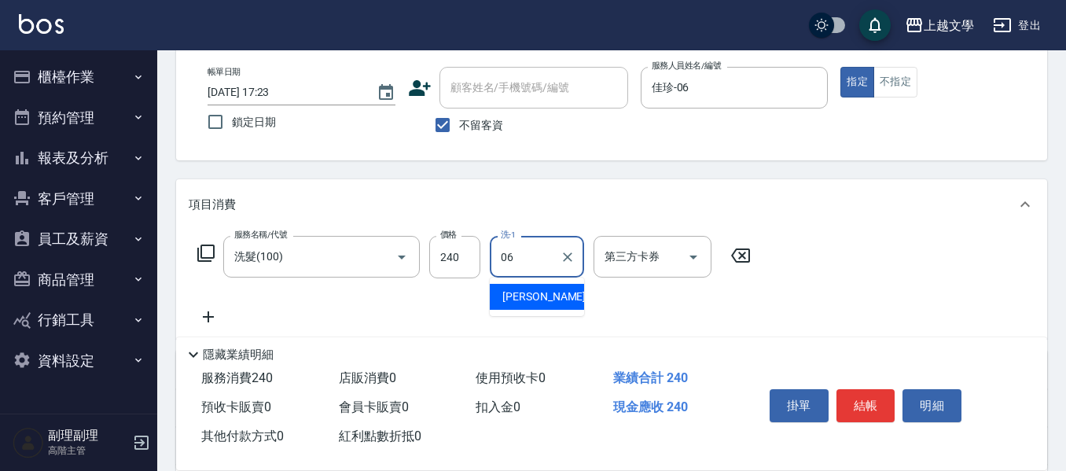
type input "佳珍-06"
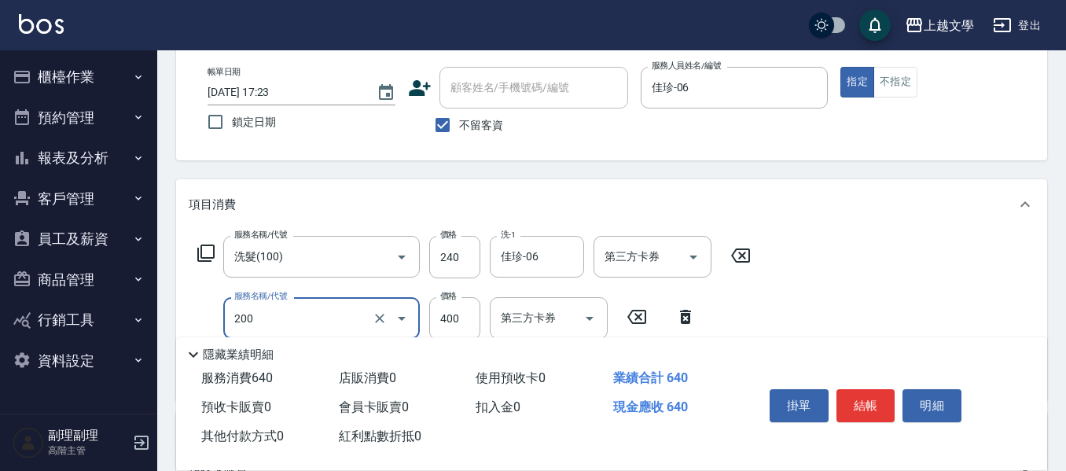
type input "剪髮(200)"
drag, startPoint x: 877, startPoint y: 399, endPoint x: 955, endPoint y: 358, distance: 87.9
click at [880, 395] on button "結帳" at bounding box center [866, 405] width 59 height 33
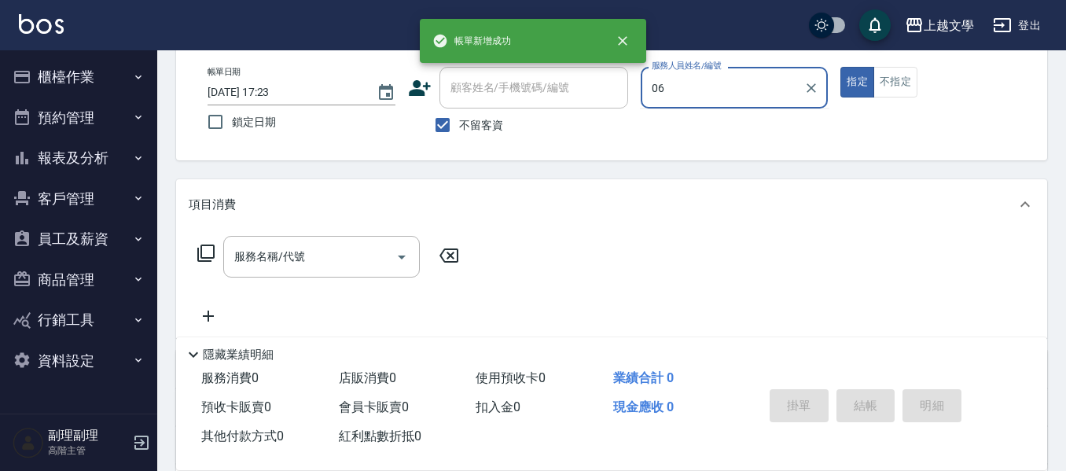
type input "佳珍-06"
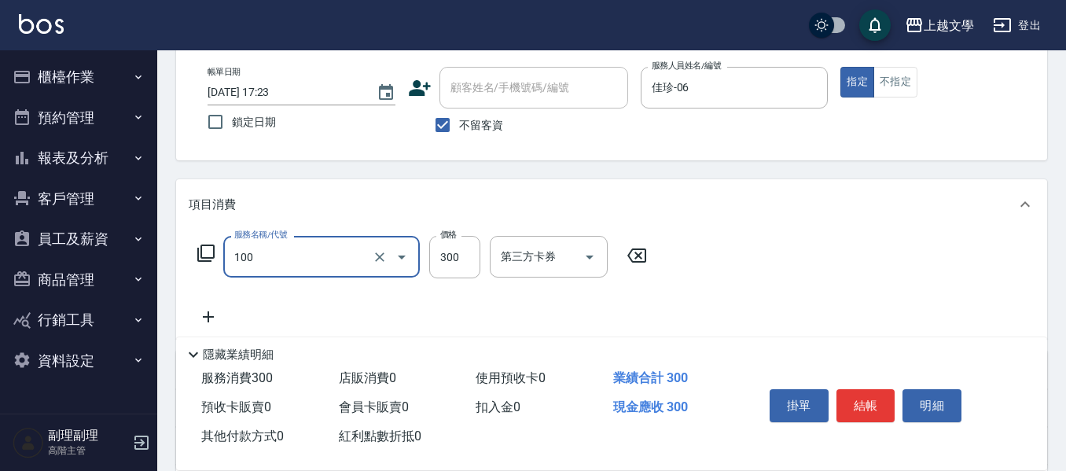
type input "洗髮(100)"
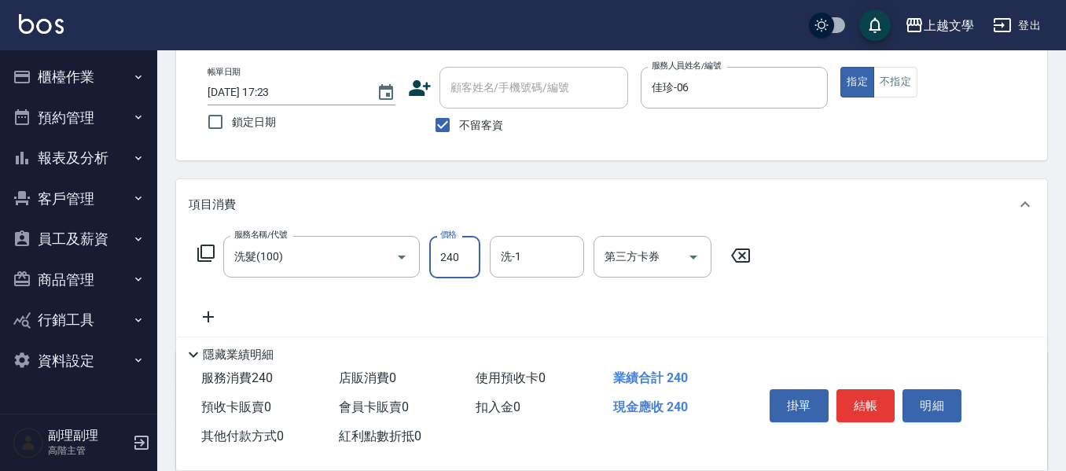
type input "240"
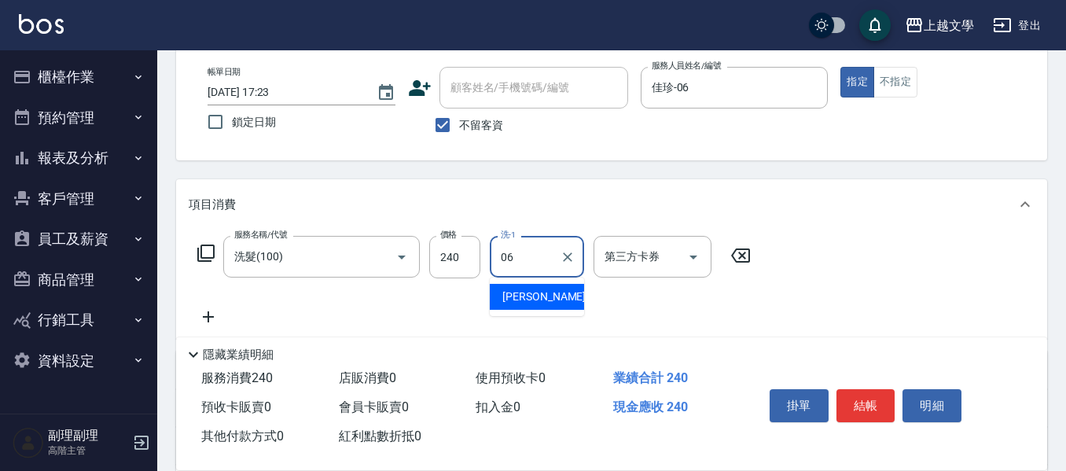
type input "佳珍-06"
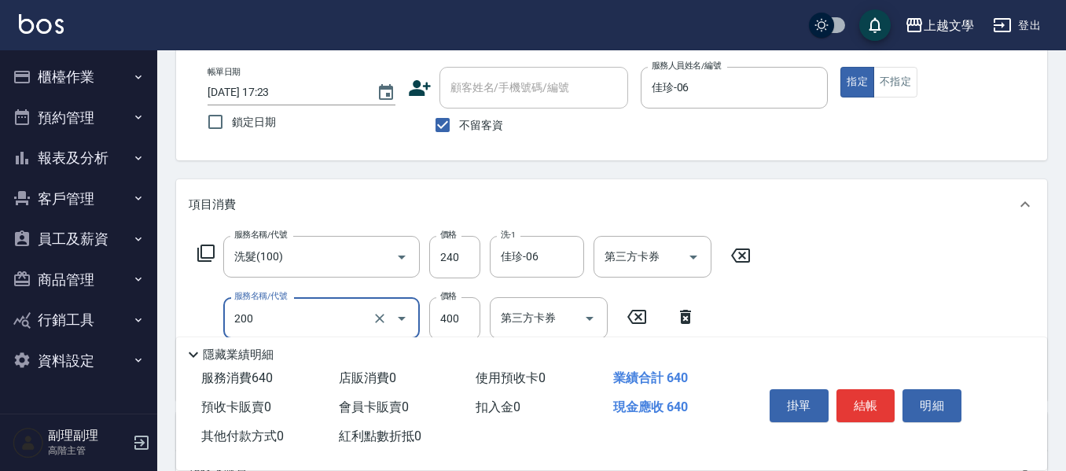
type input "剪髮(200)"
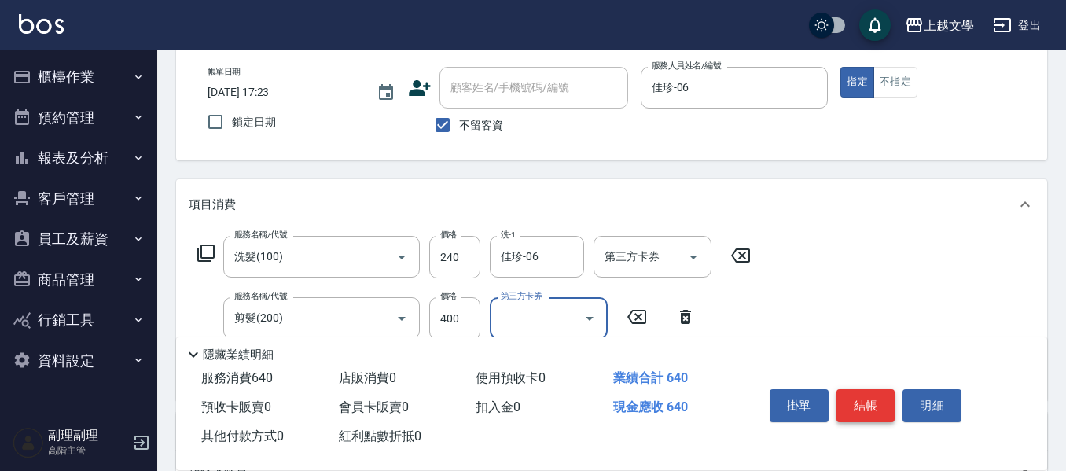
click at [869, 396] on button "結帳" at bounding box center [866, 405] width 59 height 33
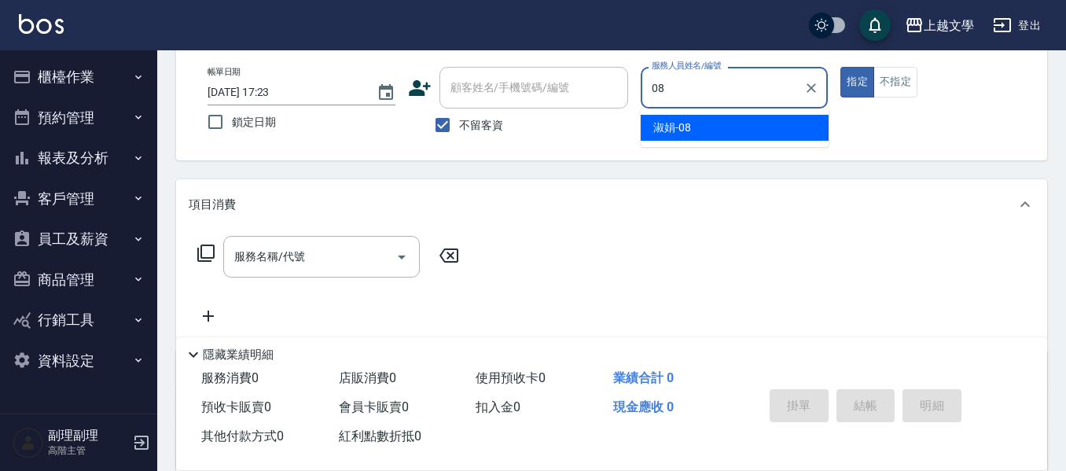
type input "淑娟-08"
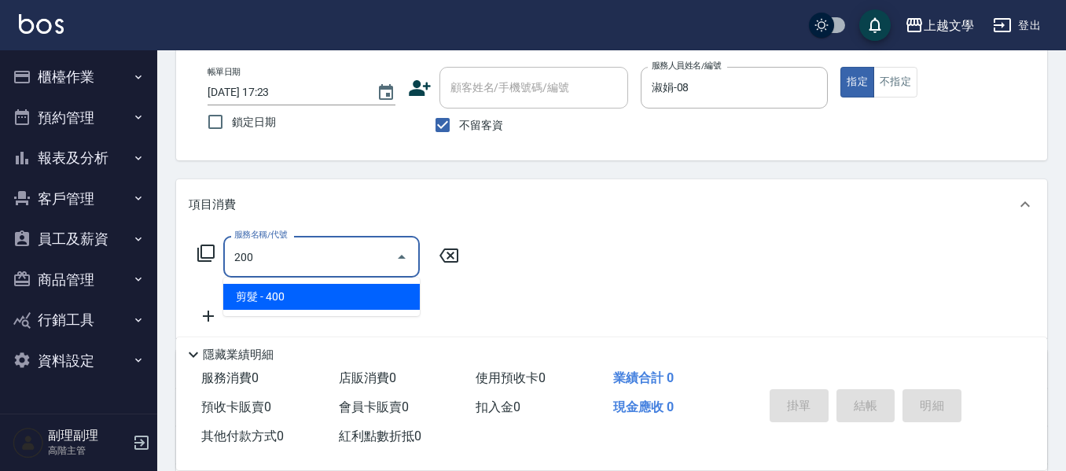
type input "剪髮(200)"
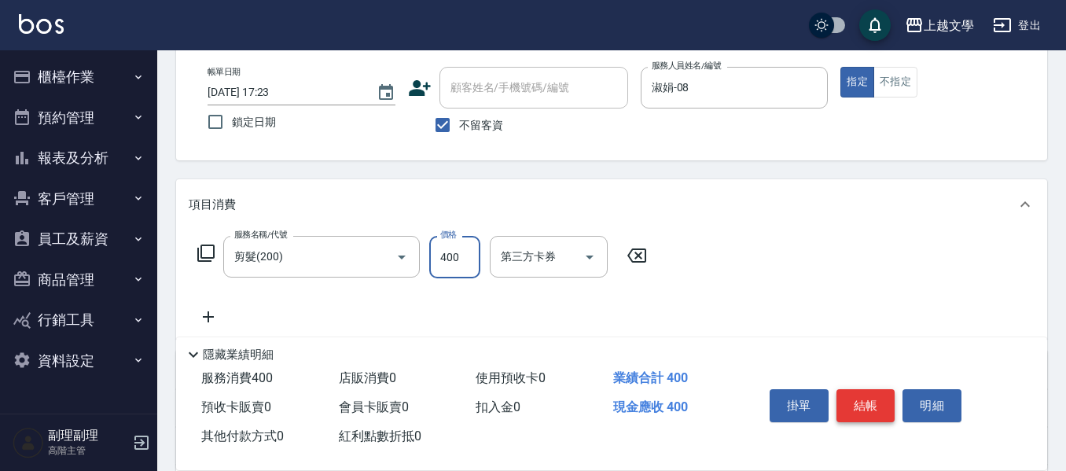
click at [863, 413] on button "結帳" at bounding box center [866, 405] width 59 height 33
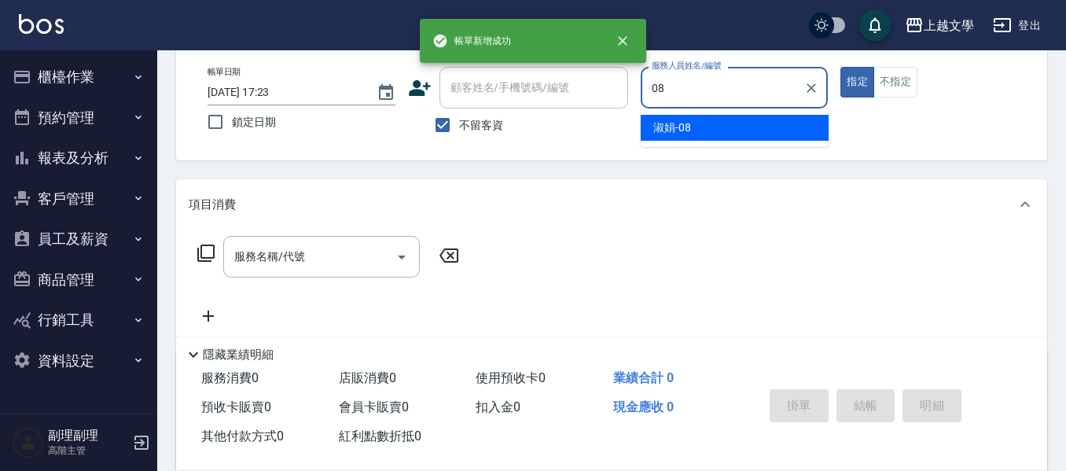
type input "淑娟-08"
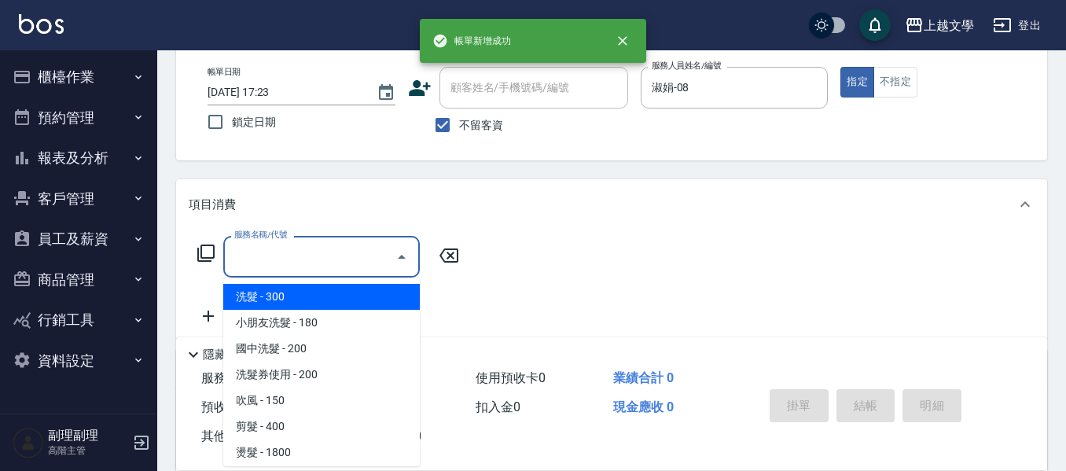
click at [312, 262] on input "服務名稱/代號" at bounding box center [309, 257] width 159 height 28
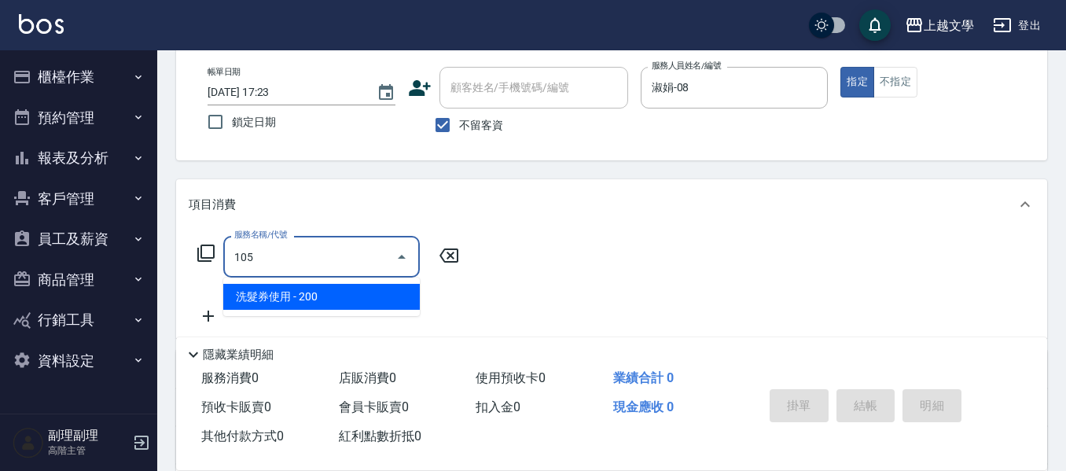
type input "洗髮券使用(105)"
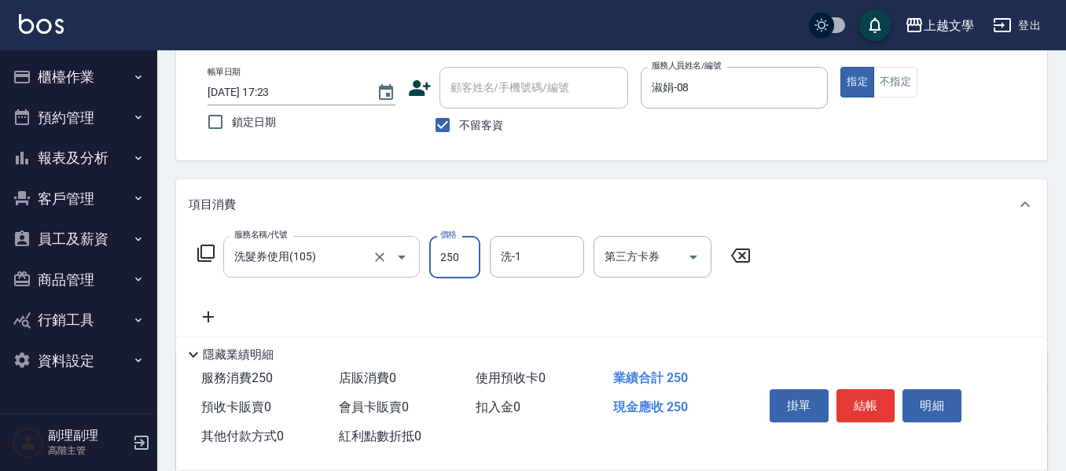
type input "250"
type input "淑娟-08"
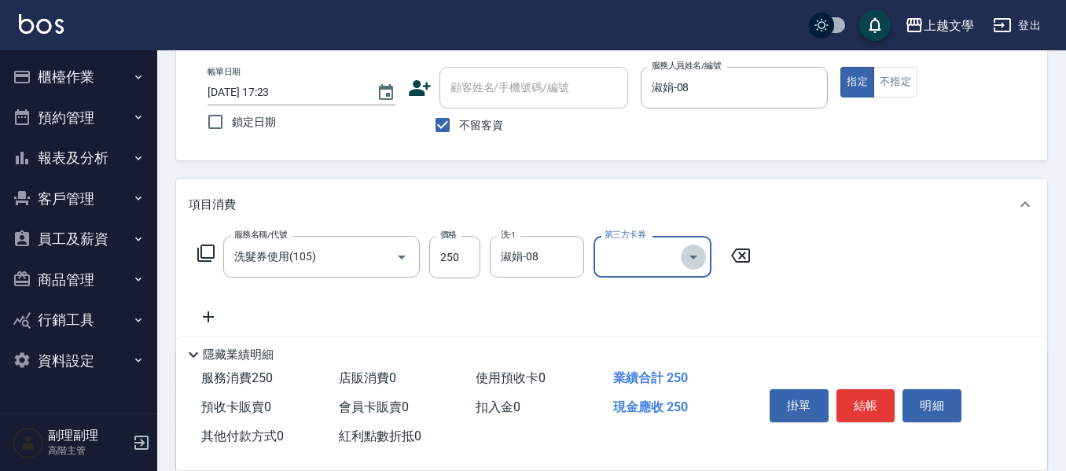
click at [693, 258] on icon "Open" at bounding box center [694, 258] width 8 height 4
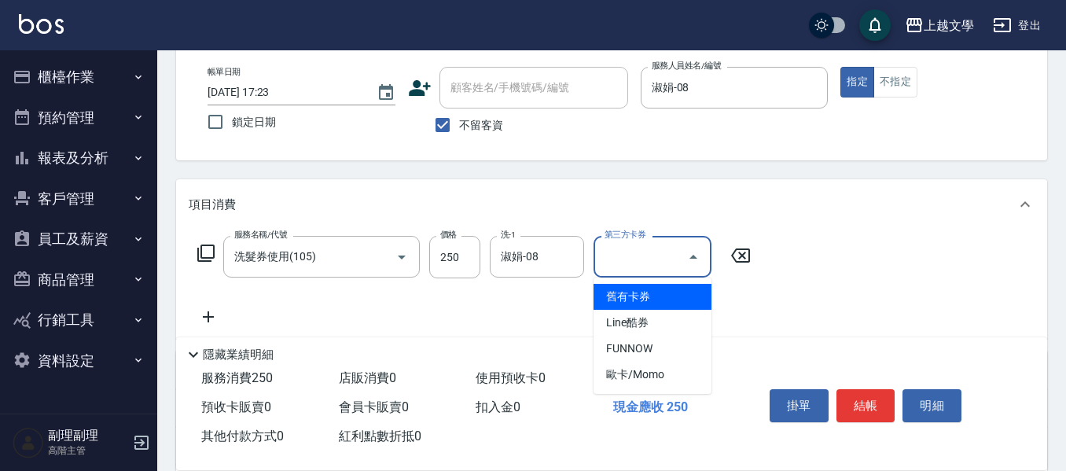
click at [664, 302] on span "舊有卡券" at bounding box center [653, 297] width 118 height 26
type input "舊有卡券"
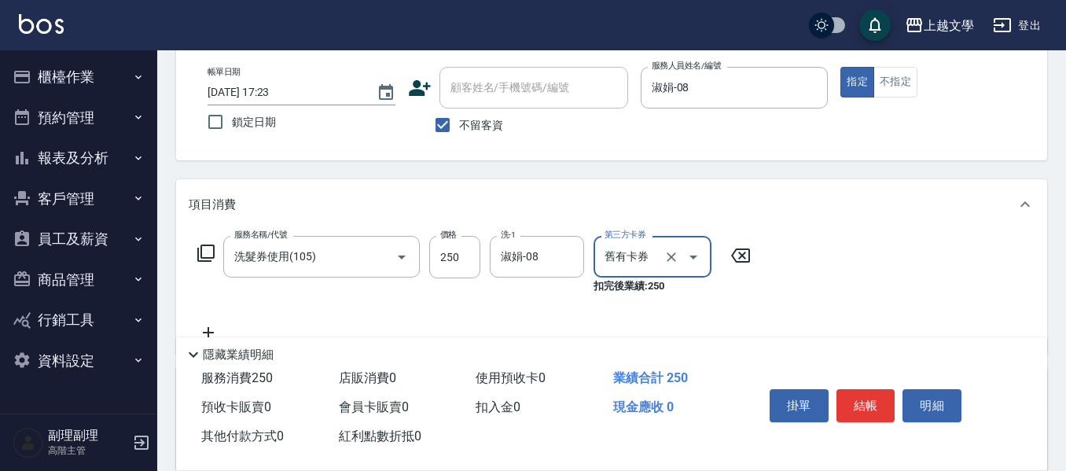
drag, startPoint x: 443, startPoint y: 129, endPoint x: 457, endPoint y: 90, distance: 41.0
click at [443, 127] on input "不留客資" at bounding box center [442, 125] width 33 height 33
checkbox input "false"
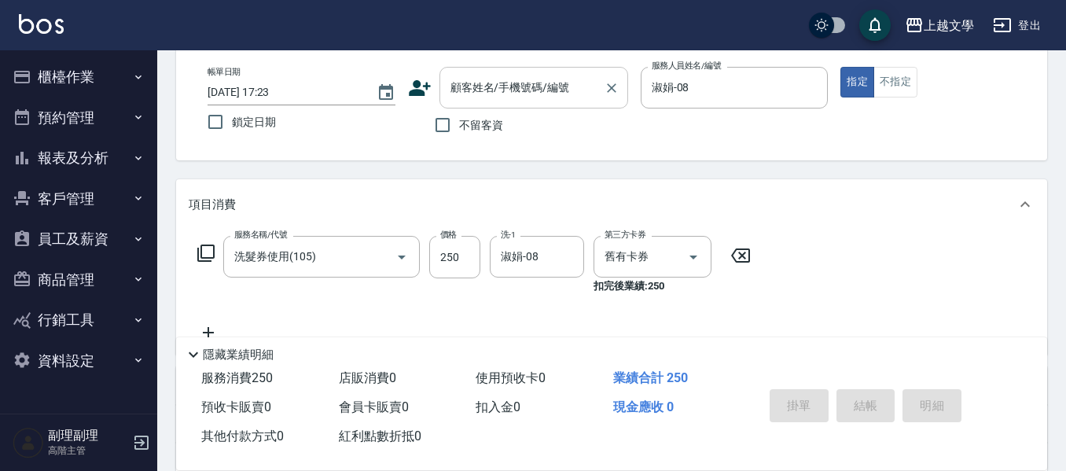
drag, startPoint x: 460, startPoint y: 60, endPoint x: 461, endPoint y: 69, distance: 9.5
click at [461, 60] on div "帳單日期 [DATE] 17:23 鎖定日期 顧客姓名/手機號碼/編號 顧客姓名/手機號碼/編號 不留客資 服務人員姓名/編號 淑娟-08 服務人員姓名/編號…" at bounding box center [611, 104] width 871 height 112
click at [461, 71] on div "顧客姓名/手機號碼/編號" at bounding box center [534, 88] width 189 height 42
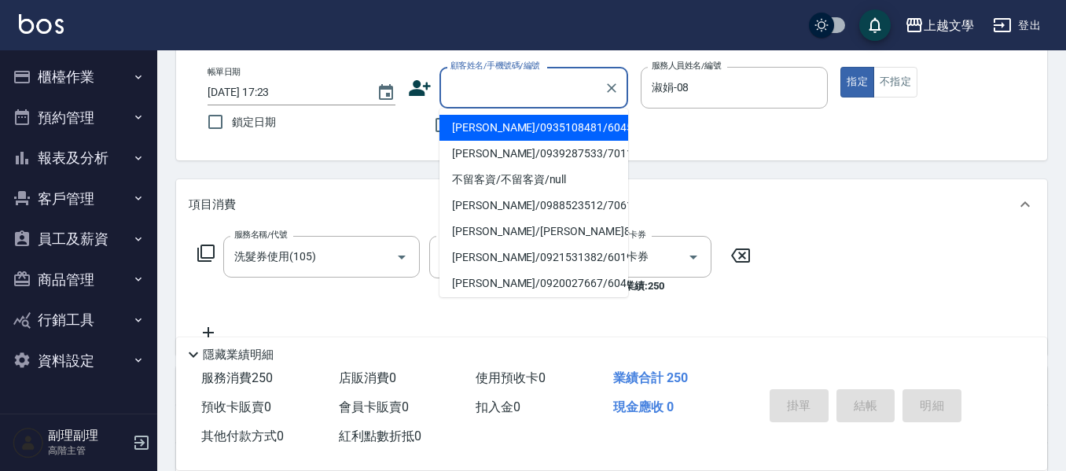
type input "9"
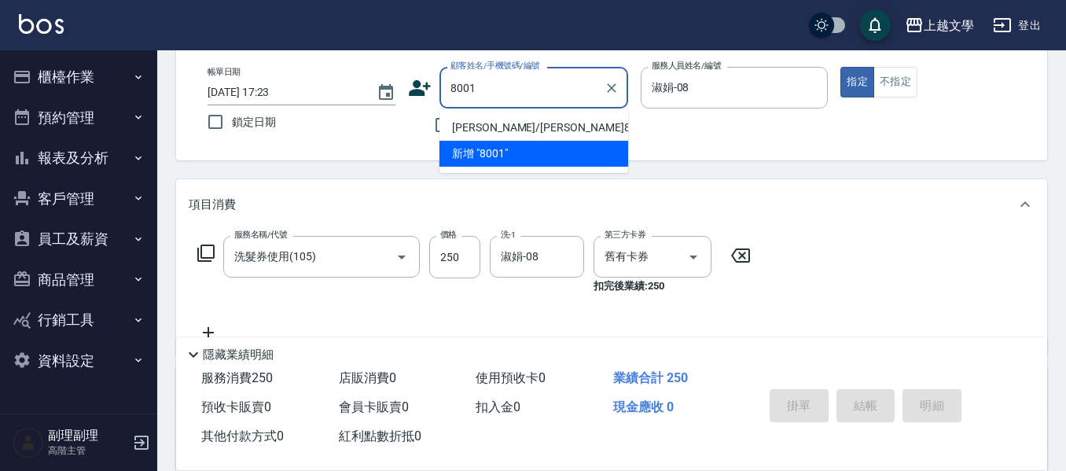
click at [494, 123] on li "[PERSON_NAME]/[PERSON_NAME]8001/8001" at bounding box center [534, 128] width 189 height 26
type input "[PERSON_NAME]/[PERSON_NAME]8001/8001"
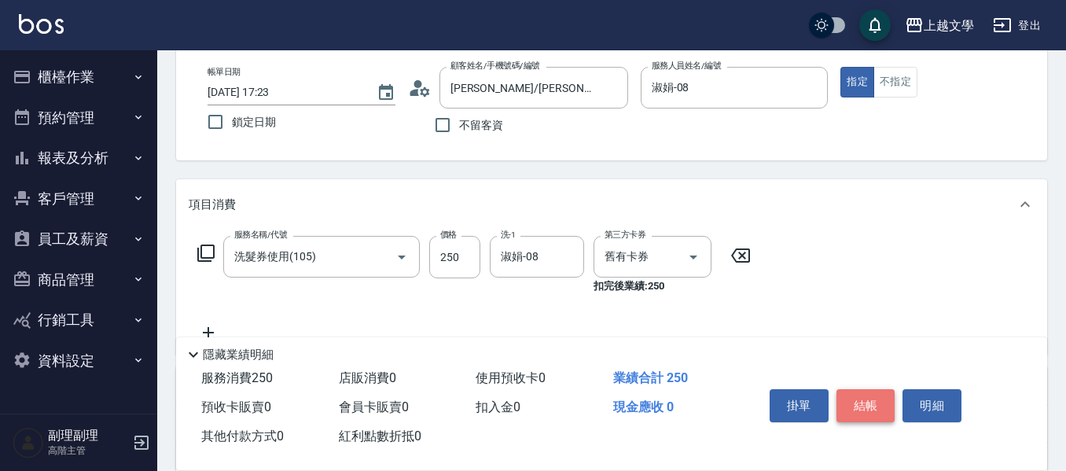
click at [877, 406] on button "結帳" at bounding box center [866, 405] width 59 height 33
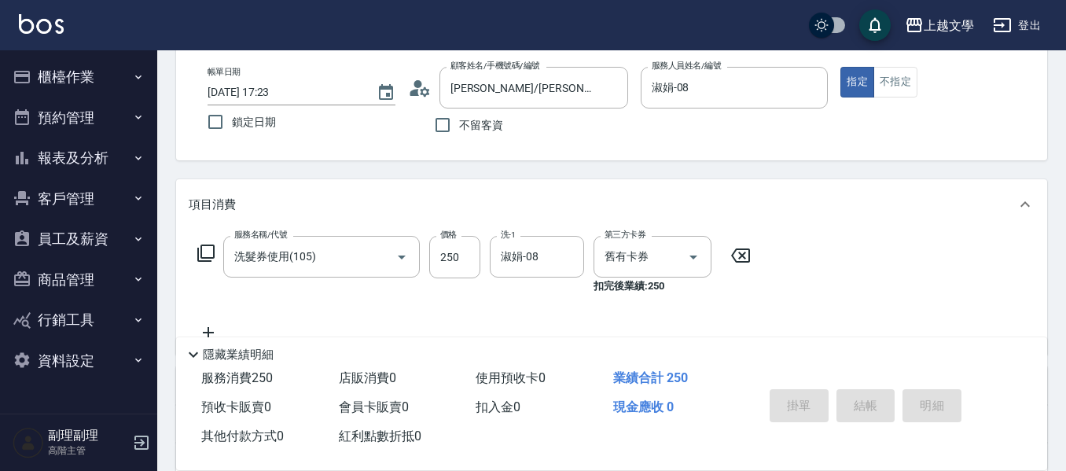
type input "[DATE] 17:24"
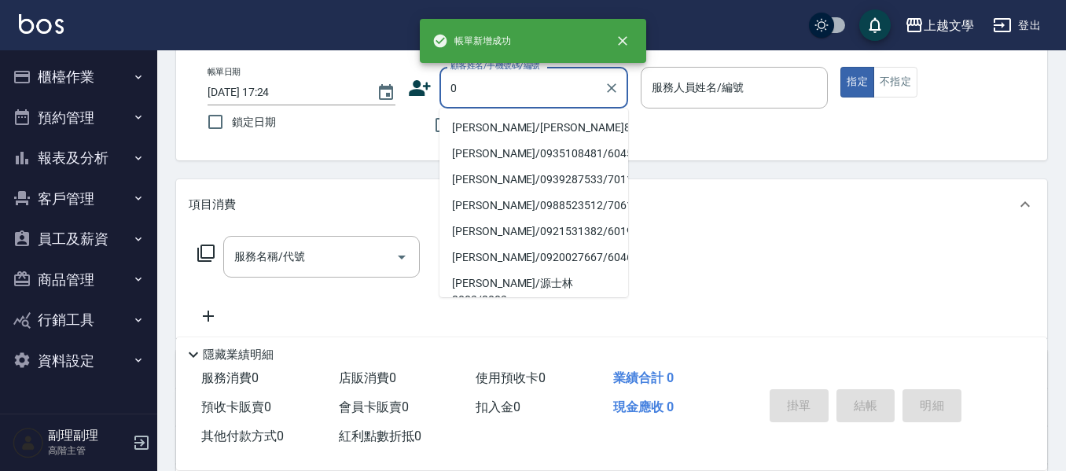
type input "0"
drag, startPoint x: 347, startPoint y: 116, endPoint x: 359, endPoint y: 117, distance: 11.9
click at [351, 116] on label "鎖定日期" at bounding box center [291, 121] width 184 height 33
click at [232, 116] on input "鎖定日期" at bounding box center [215, 121] width 33 height 33
checkbox input "true"
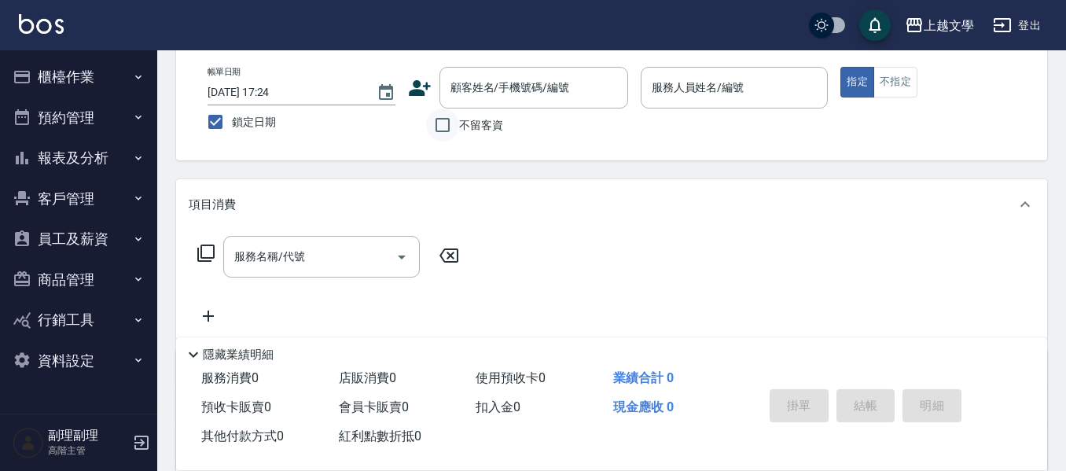
click at [444, 127] on input "不留客資" at bounding box center [442, 125] width 33 height 33
checkbox input "true"
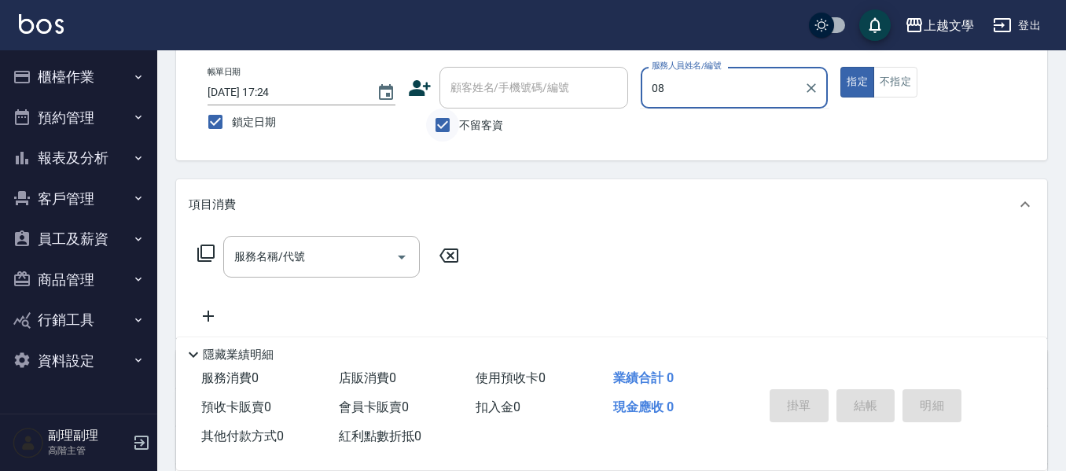
type input "淑娟-08"
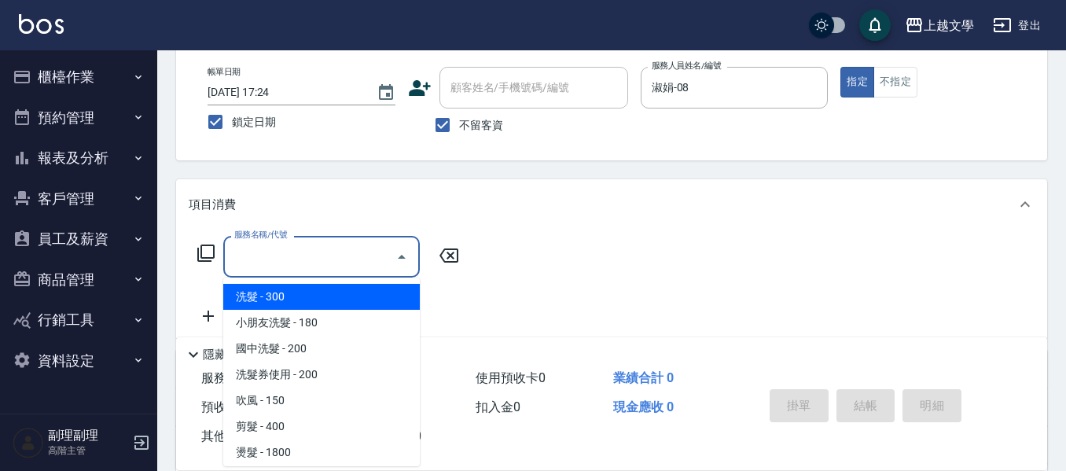
click at [311, 245] on input "服務名稱/代號" at bounding box center [309, 257] width 159 height 28
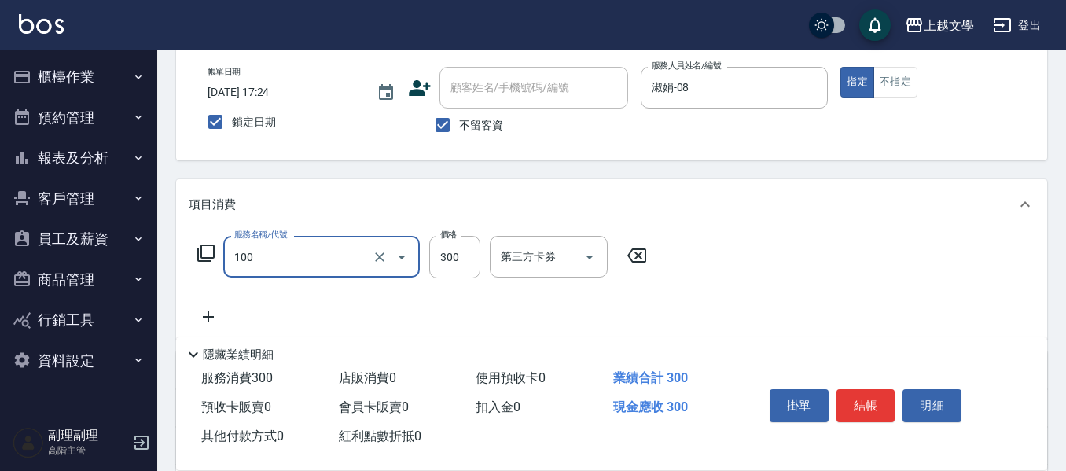
type input "洗髮(100)"
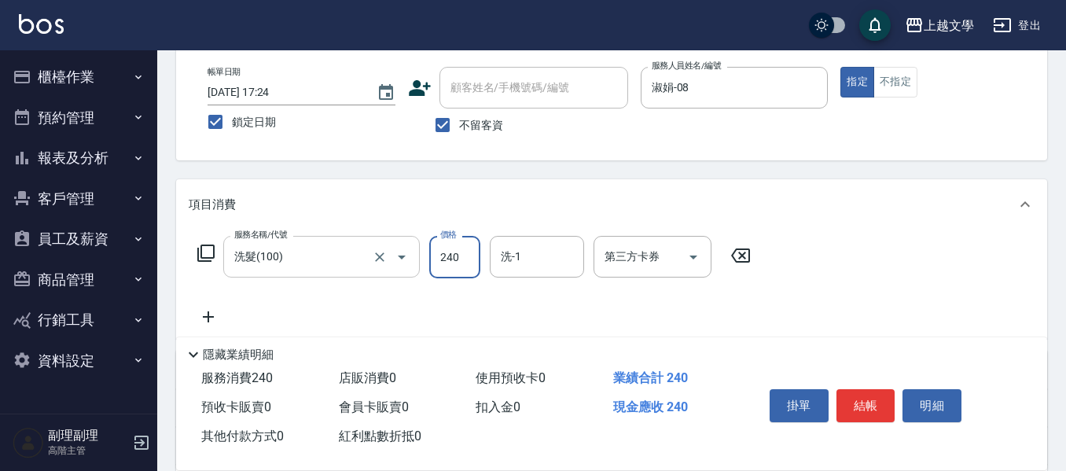
type input "240"
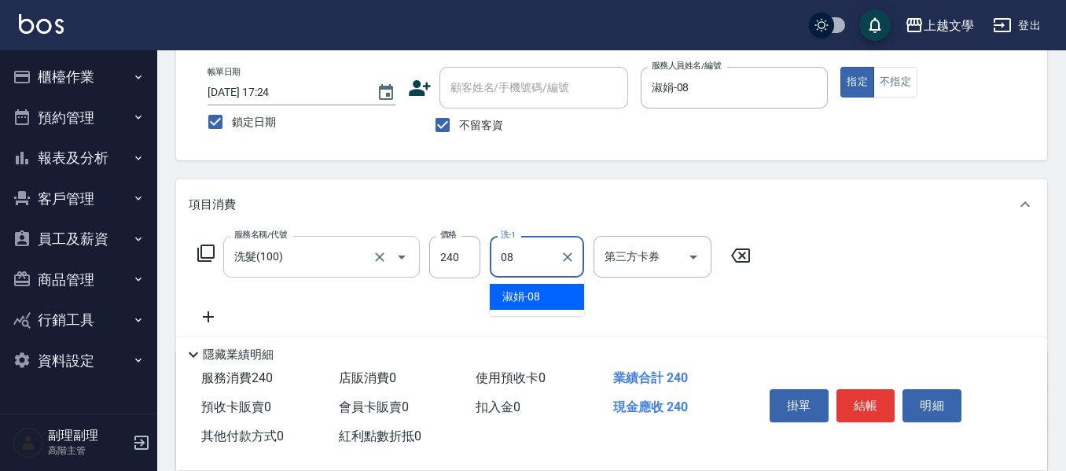
type input "淑娟-08"
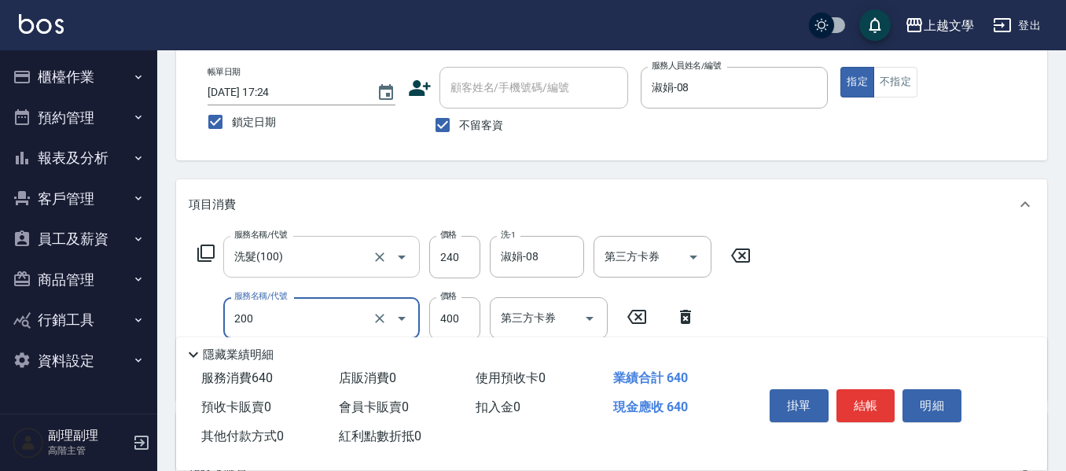
type input "剪髮(200)"
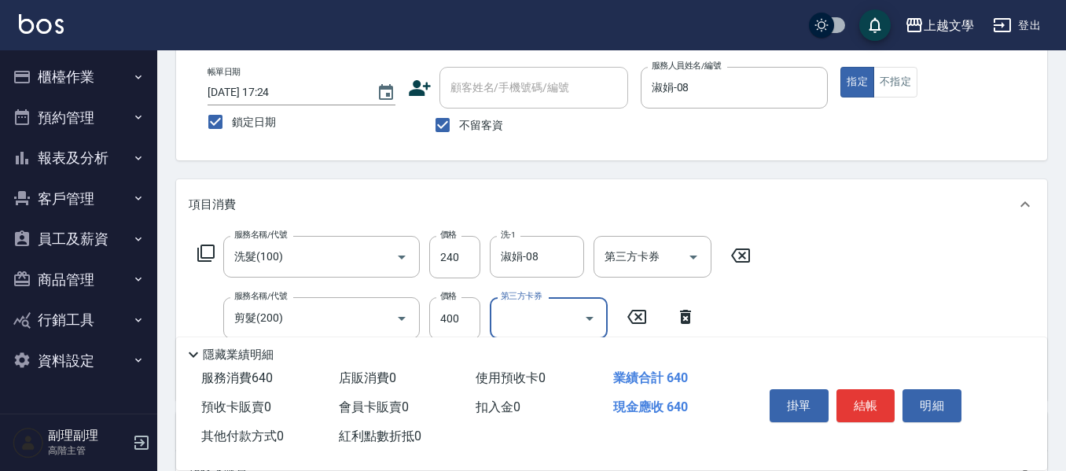
click at [888, 405] on button "結帳" at bounding box center [866, 405] width 59 height 33
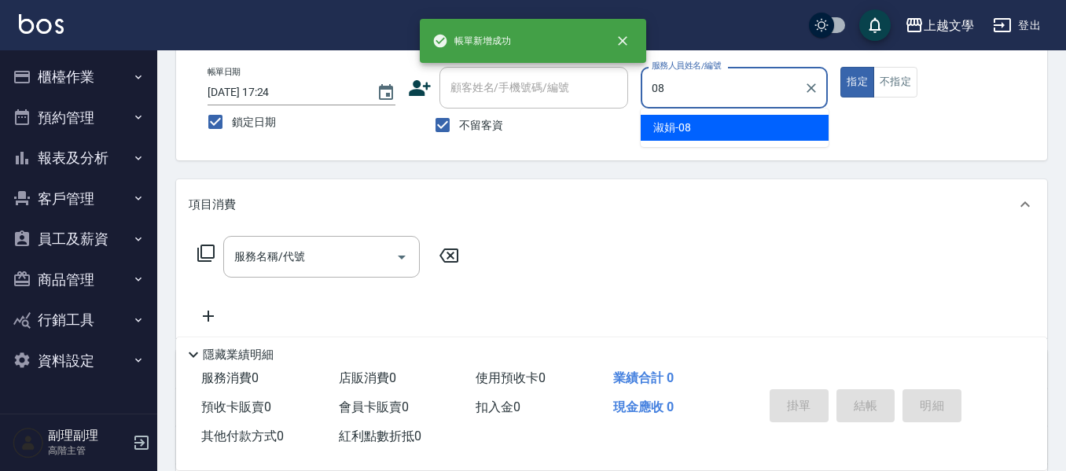
type input "淑娟-08"
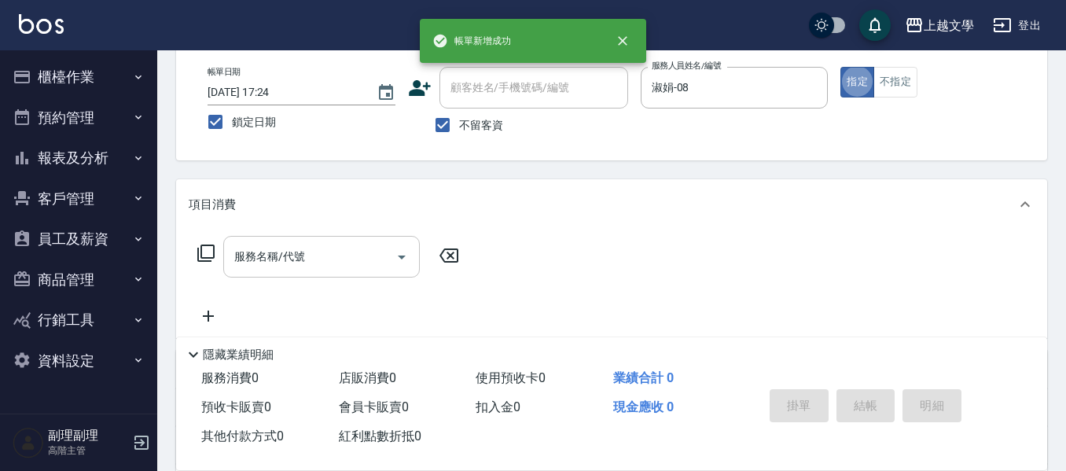
click at [298, 256] on input "服務名稱/代號" at bounding box center [309, 257] width 159 height 28
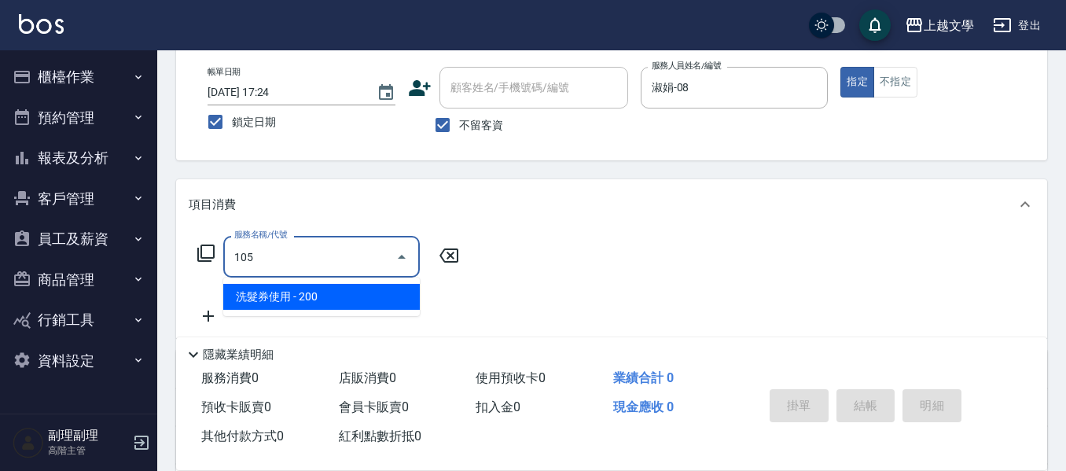
type input "洗髮券使用(105)"
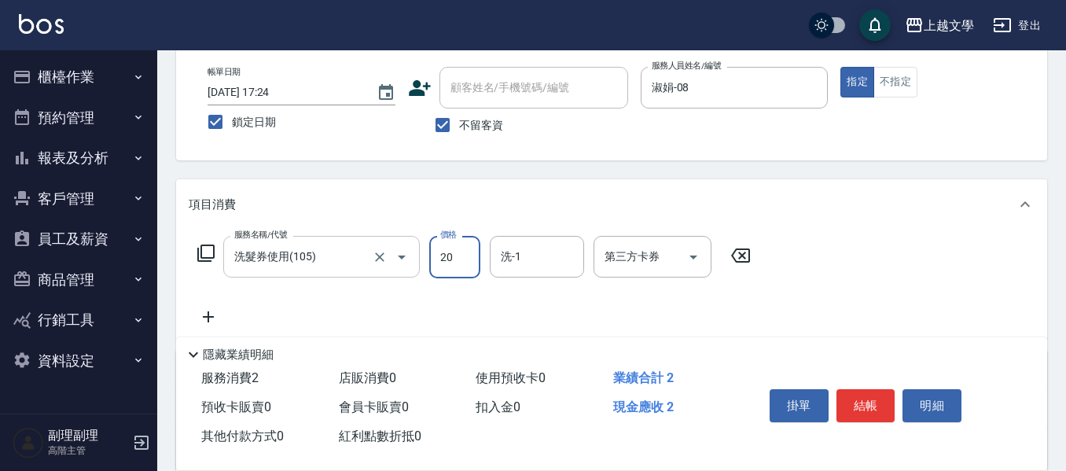
type input "200"
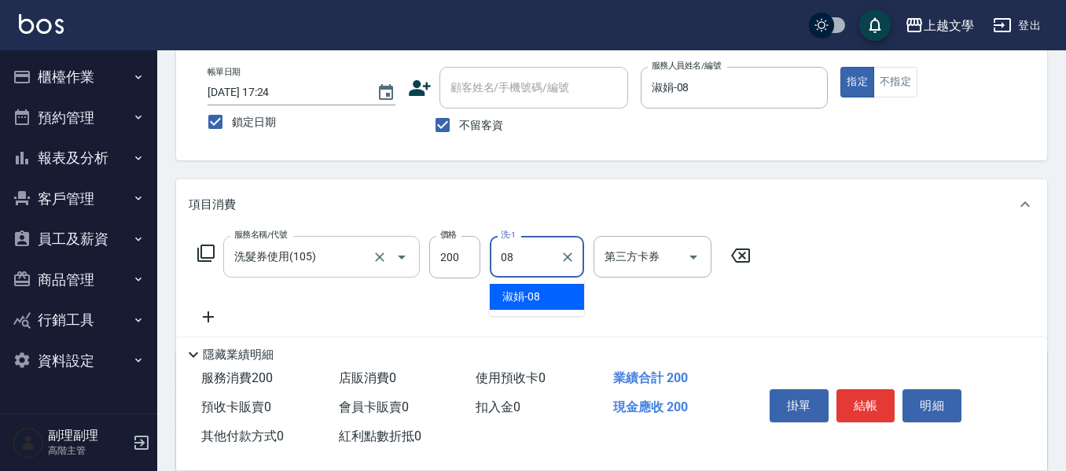
type input "淑娟-08"
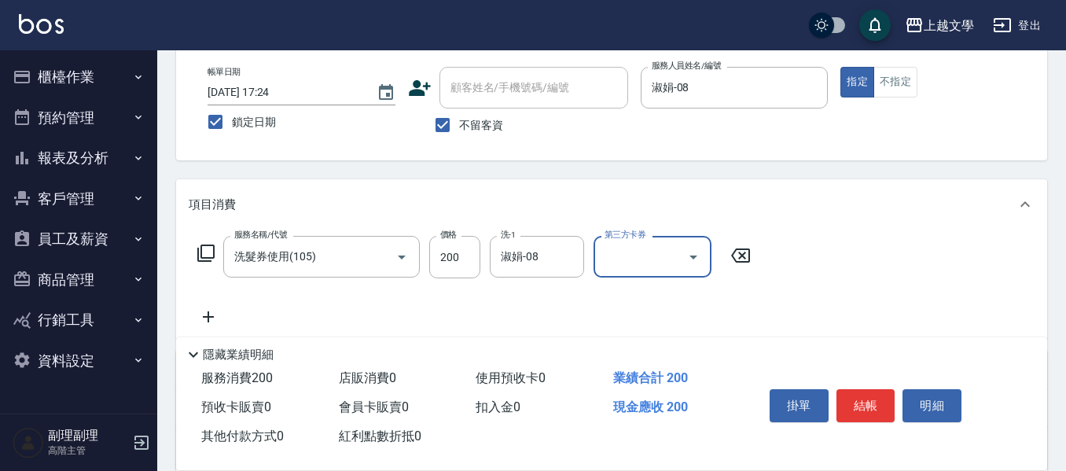
click at [693, 258] on icon "Open" at bounding box center [694, 258] width 8 height 4
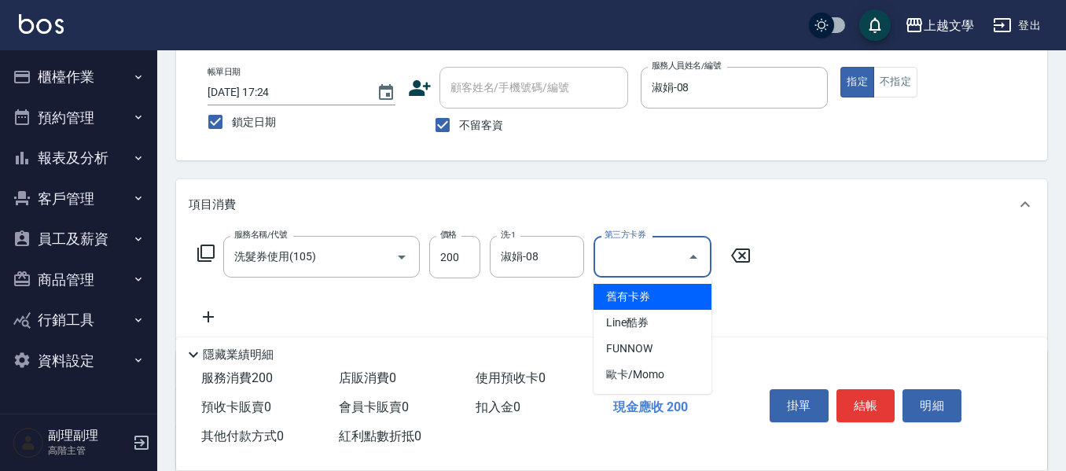
click at [687, 289] on span "舊有卡券" at bounding box center [653, 297] width 118 height 26
type input "舊有卡券"
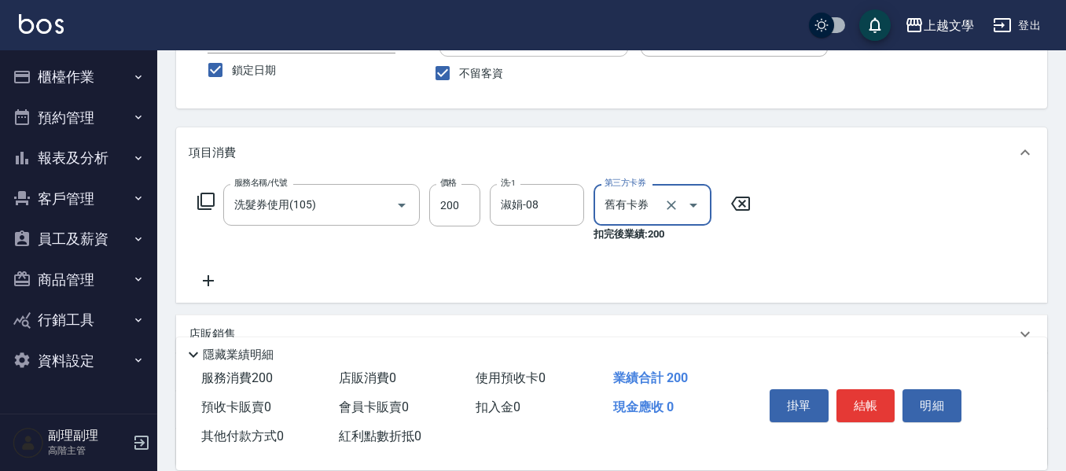
scroll to position [157, 0]
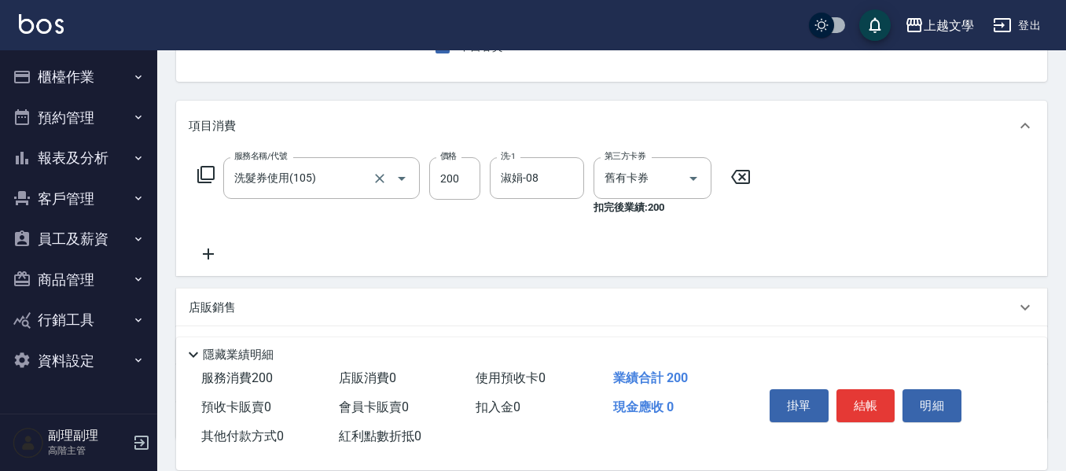
drag, startPoint x: 212, startPoint y: 258, endPoint x: 374, endPoint y: 211, distance: 168.7
click at [212, 257] on icon at bounding box center [208, 254] width 39 height 19
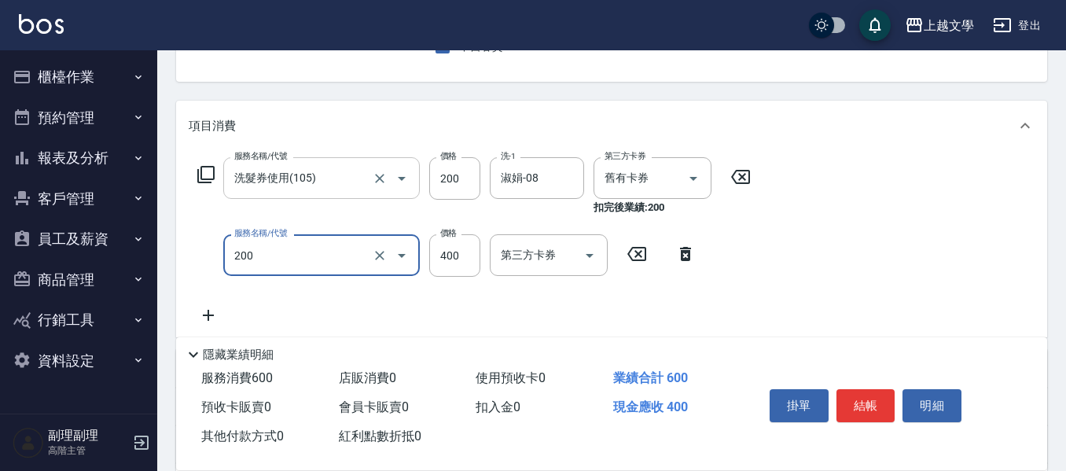
type input "剪髮(200)"
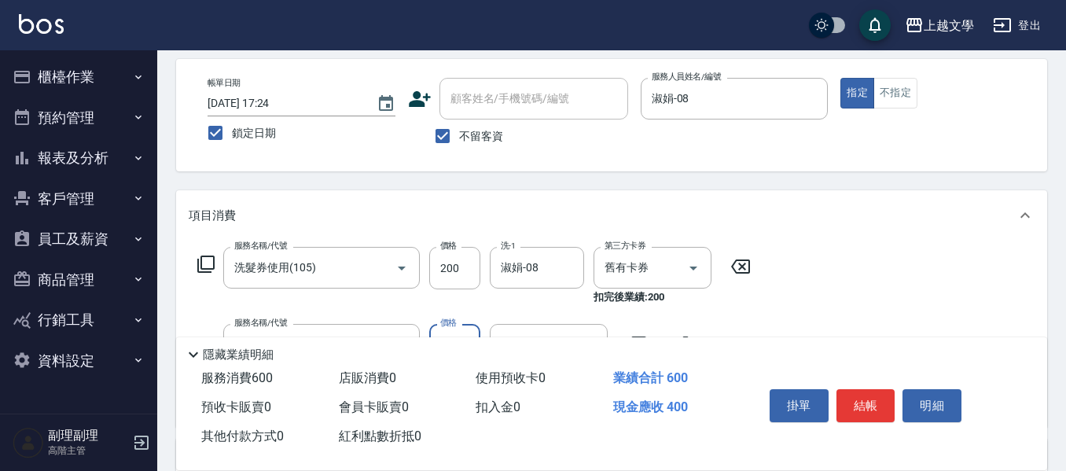
scroll to position [0, 0]
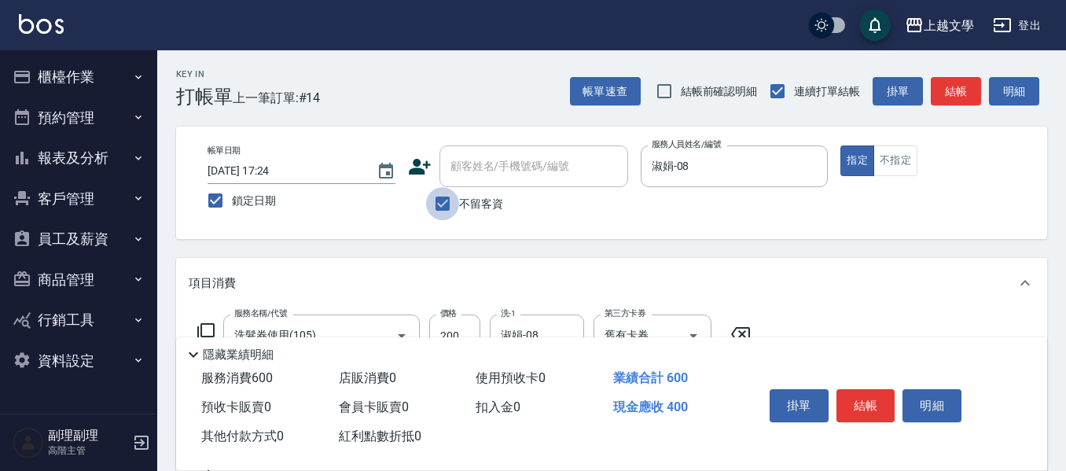
drag, startPoint x: 445, startPoint y: 204, endPoint x: 462, endPoint y: 186, distance: 24.5
click at [445, 202] on input "不留客資" at bounding box center [442, 203] width 33 height 33
checkbox input "false"
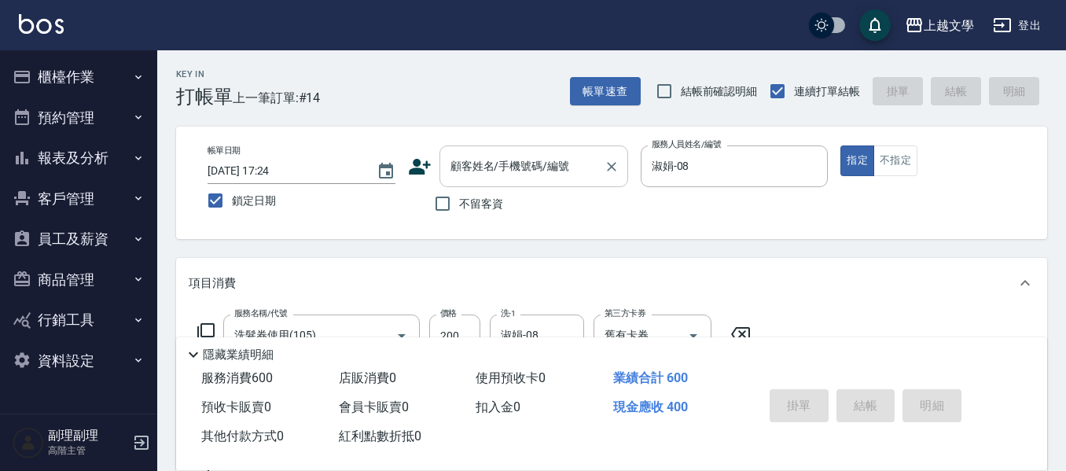
click at [469, 173] on input "顧客姓名/手機號碼/編號" at bounding box center [522, 167] width 151 height 28
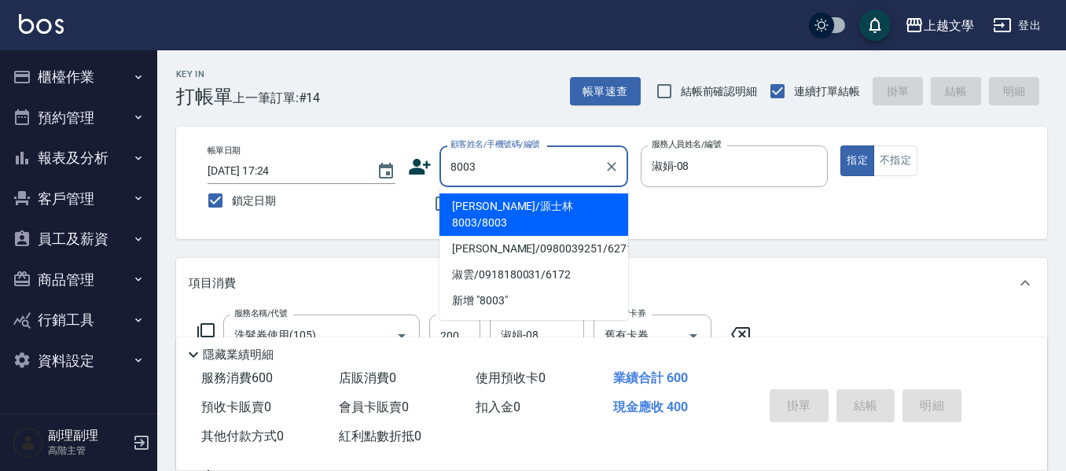
click at [541, 212] on li "[PERSON_NAME]/源士林8003/8003" at bounding box center [534, 214] width 189 height 42
type input "[PERSON_NAME]/源士林8003/8003"
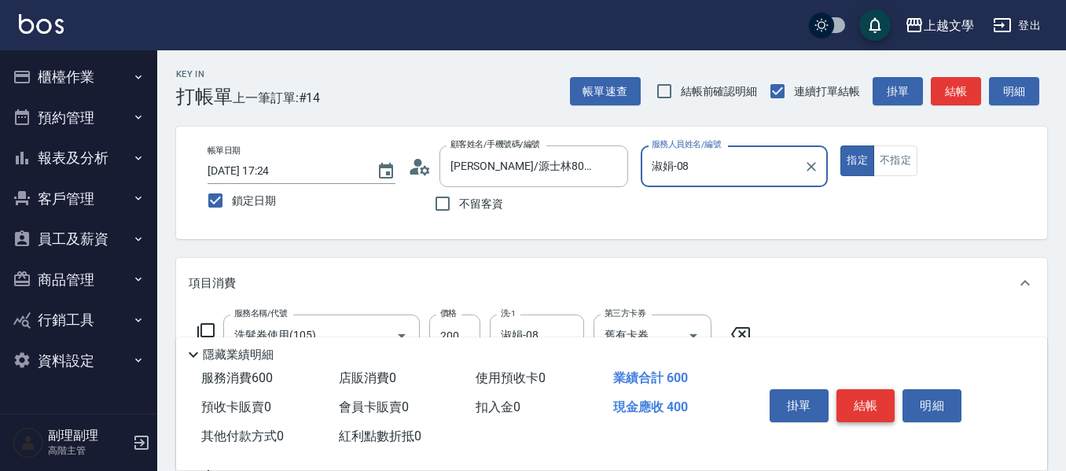
click at [869, 398] on button "結帳" at bounding box center [866, 405] width 59 height 33
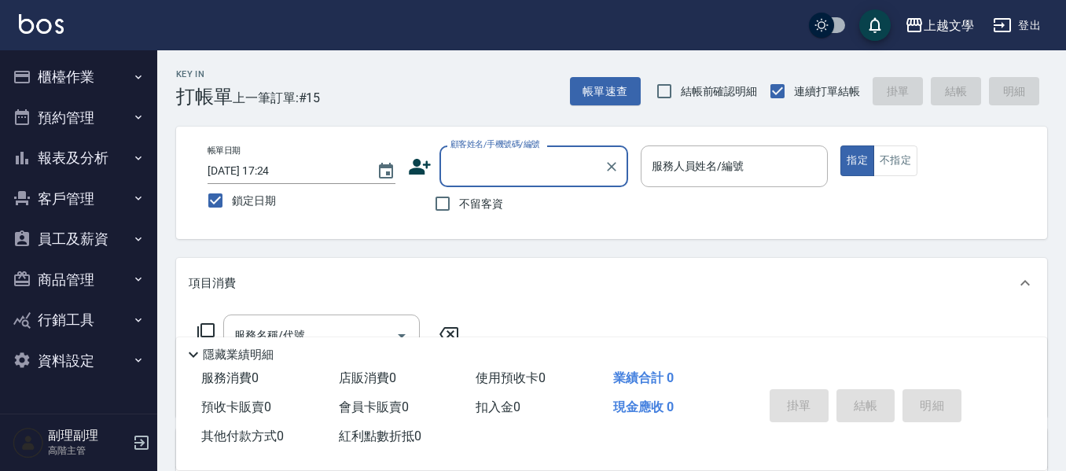
click at [74, 75] on button "櫃檯作業" at bounding box center [78, 77] width 145 height 41
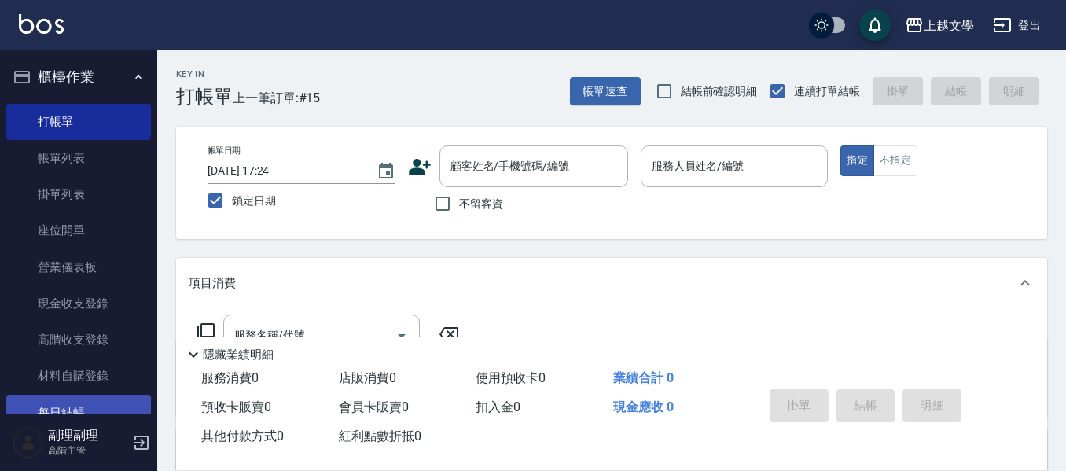
scroll to position [79, 0]
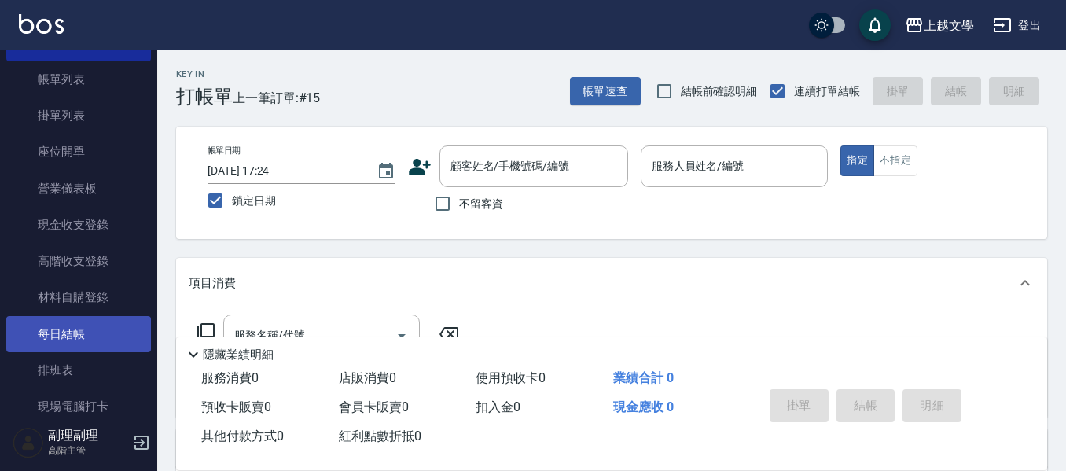
click at [66, 344] on link "每日結帳" at bounding box center [78, 334] width 145 height 36
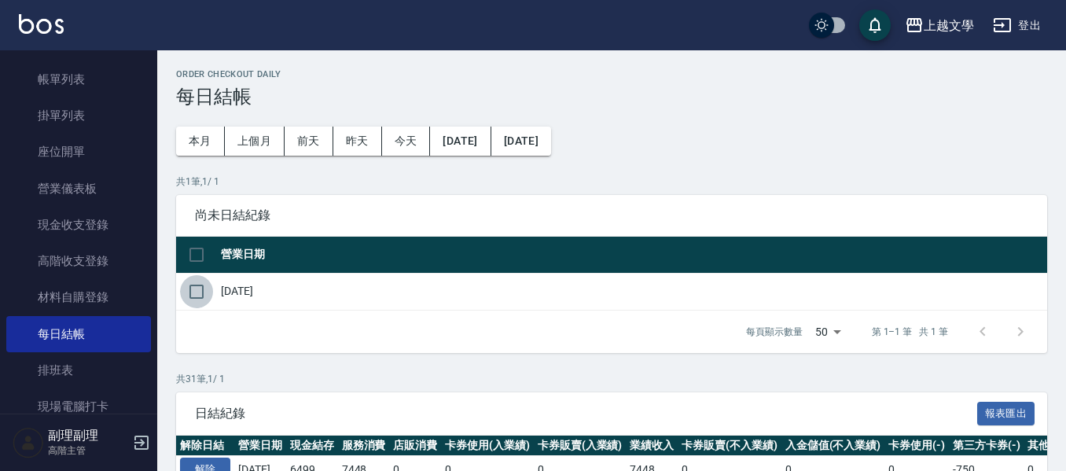
click at [197, 281] on input "checkbox" at bounding box center [196, 291] width 33 height 33
checkbox input "true"
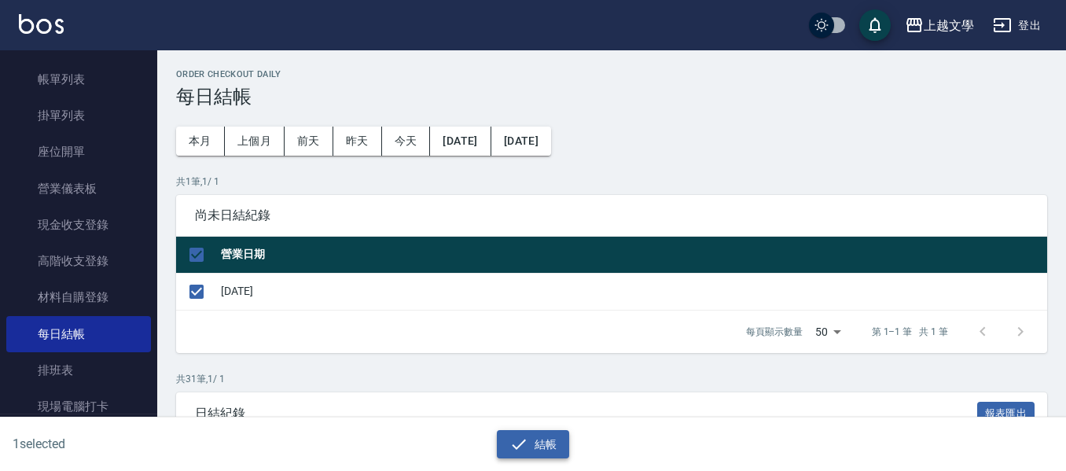
click at [544, 442] on button "結帳" at bounding box center [533, 444] width 73 height 29
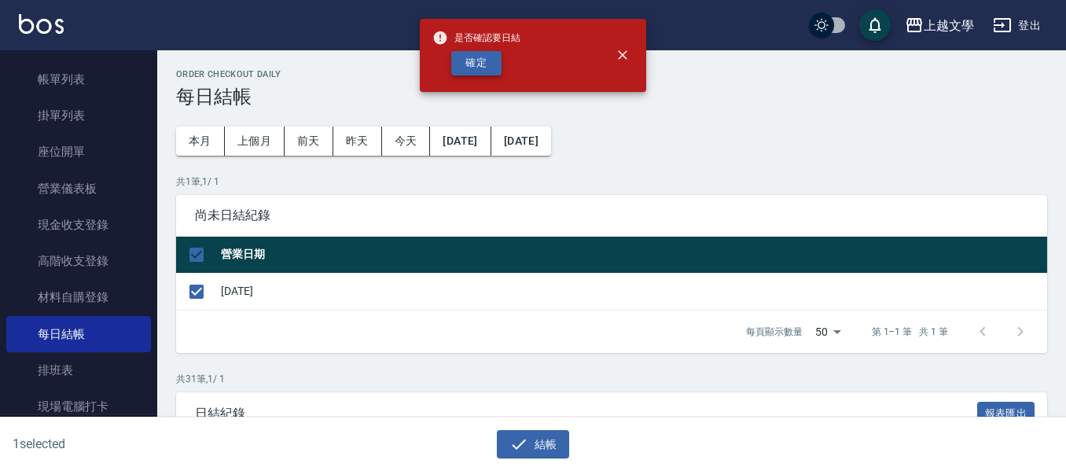
click at [473, 63] on button "確定" at bounding box center [476, 63] width 50 height 24
checkbox input "false"
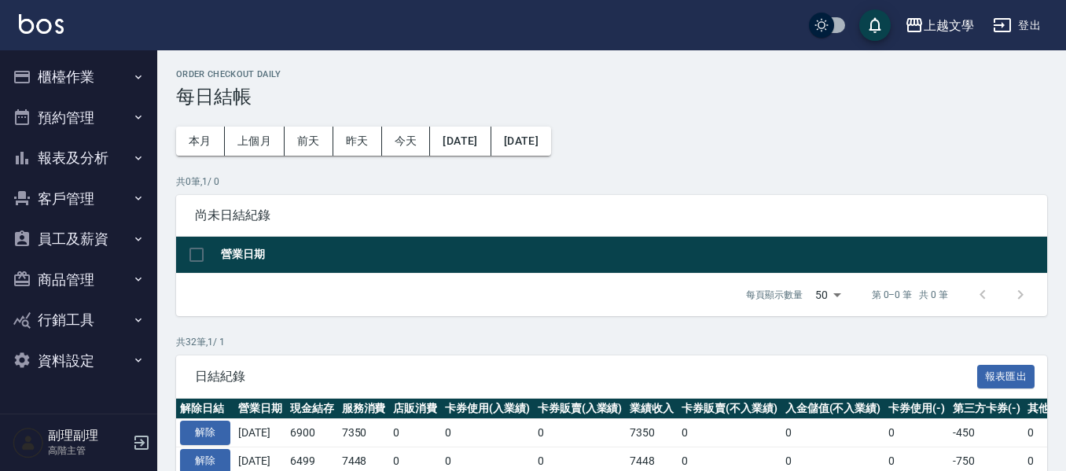
click at [65, 70] on button "櫃檯作業" at bounding box center [78, 77] width 145 height 41
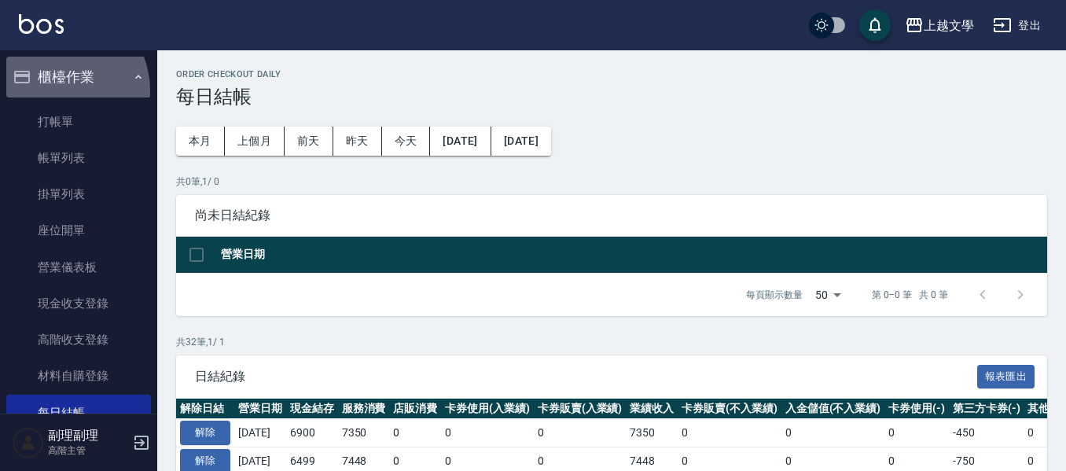
click at [52, 91] on button "櫃檯作業" at bounding box center [78, 77] width 145 height 41
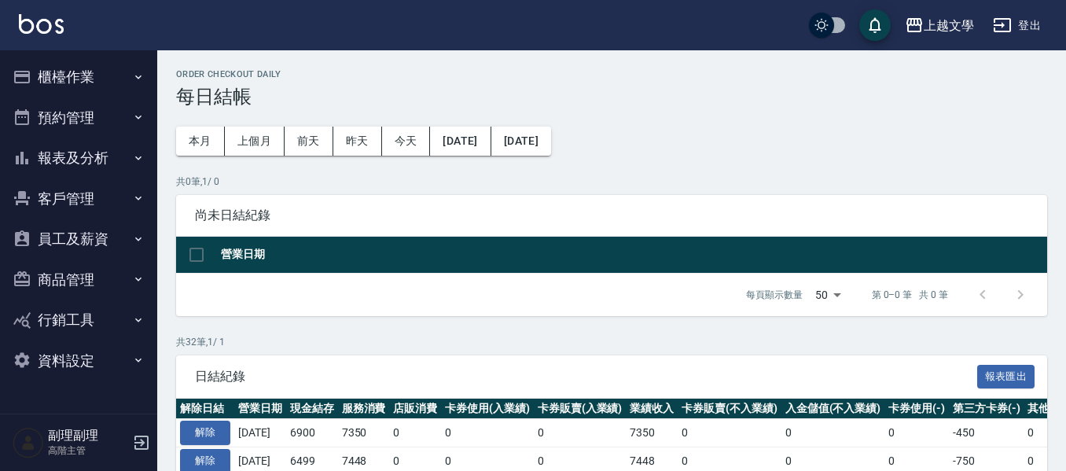
click at [108, 167] on button "報表及分析" at bounding box center [78, 158] width 145 height 41
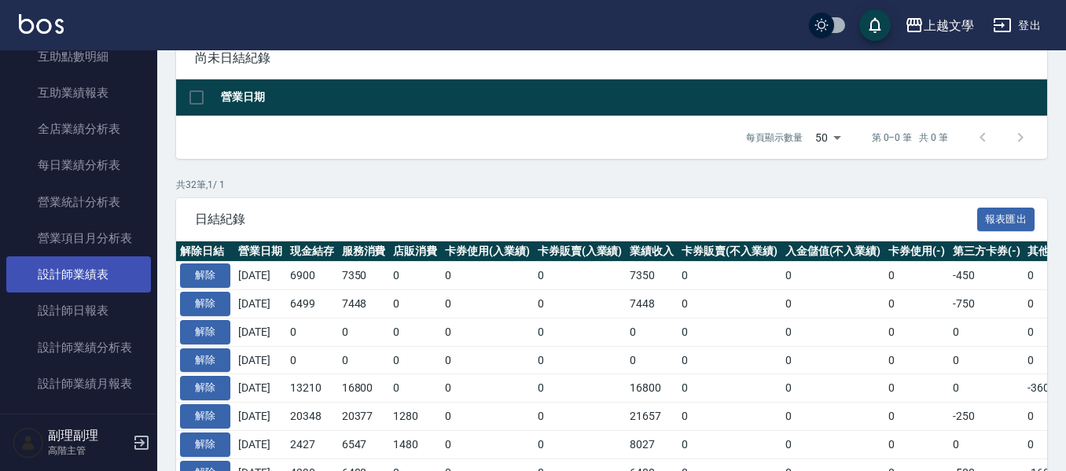
scroll to position [472, 0]
click at [95, 266] on link "設計師日報表" at bounding box center [78, 276] width 145 height 36
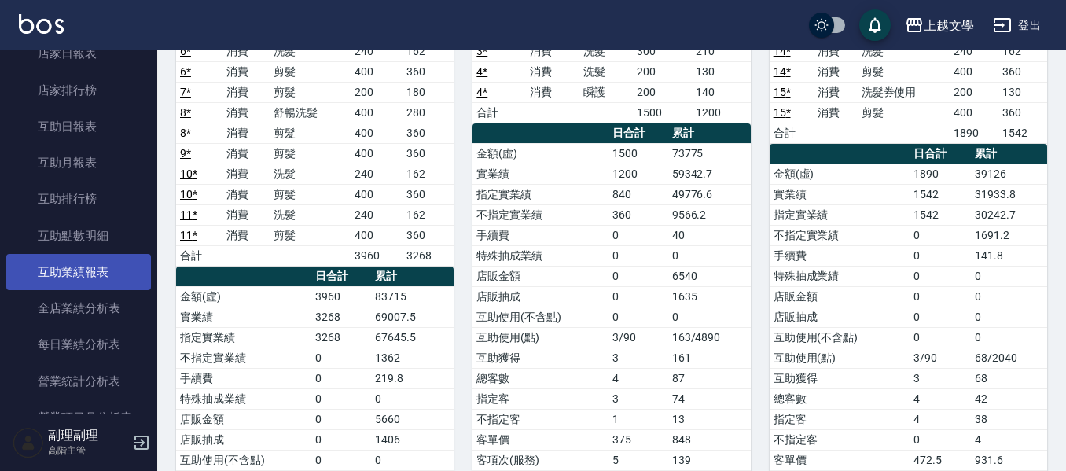
scroll to position [236, 0]
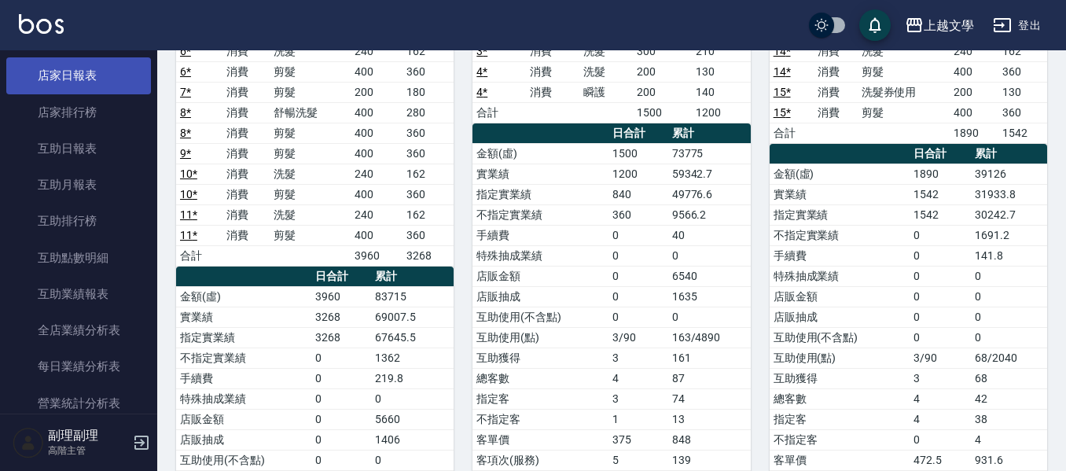
click at [94, 72] on link "店家日報表" at bounding box center [78, 75] width 145 height 36
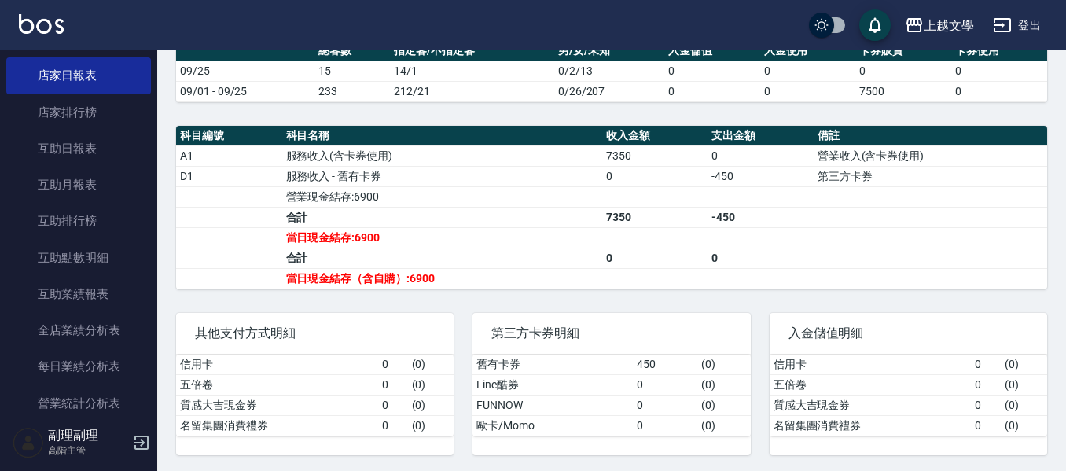
scroll to position [437, 0]
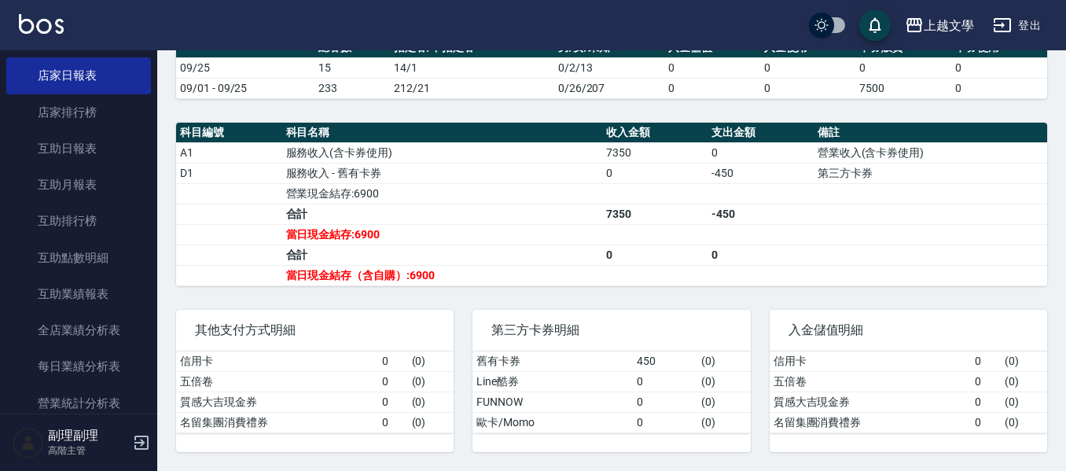
click at [1028, 20] on button "登出" at bounding box center [1017, 25] width 61 height 29
